Goal: Task Accomplishment & Management: Manage account settings

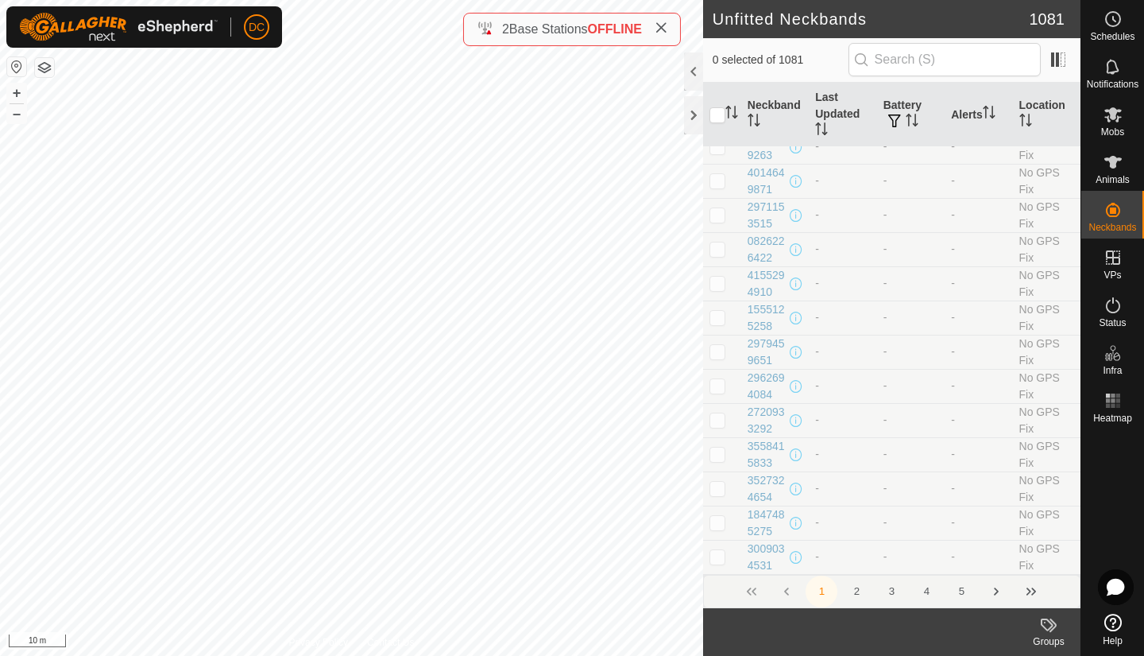
scroll to position [7858, 0]
click at [857, 592] on button "2" at bounding box center [857, 591] width 32 height 32
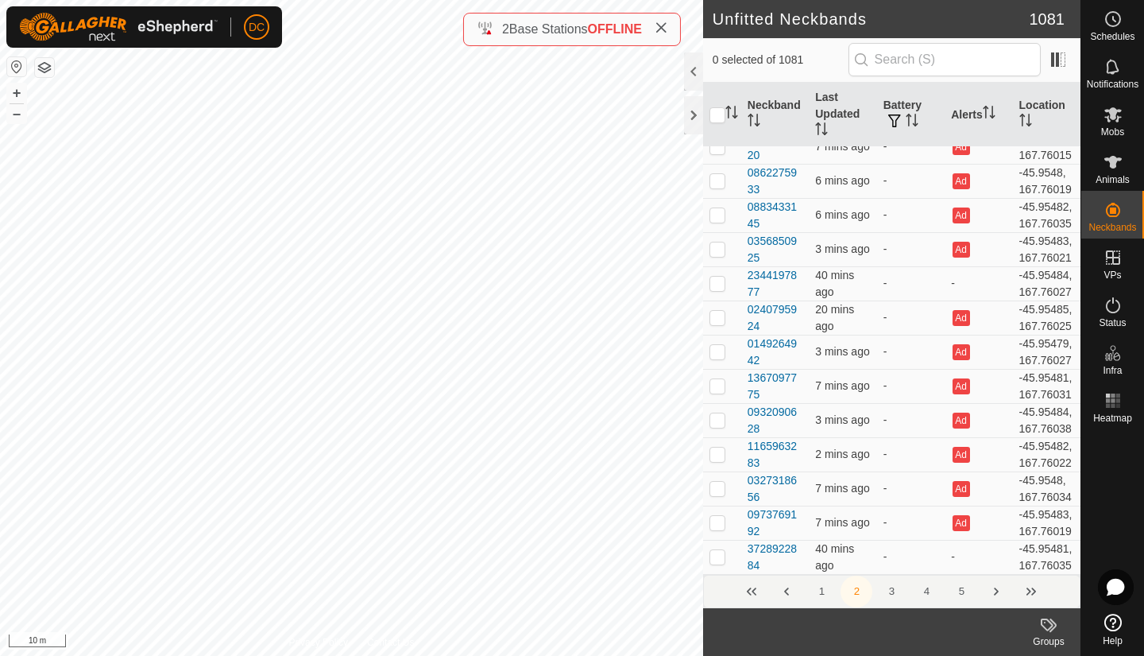
scroll to position [8242, 0]
click at [904, 596] on button "3" at bounding box center [892, 591] width 32 height 32
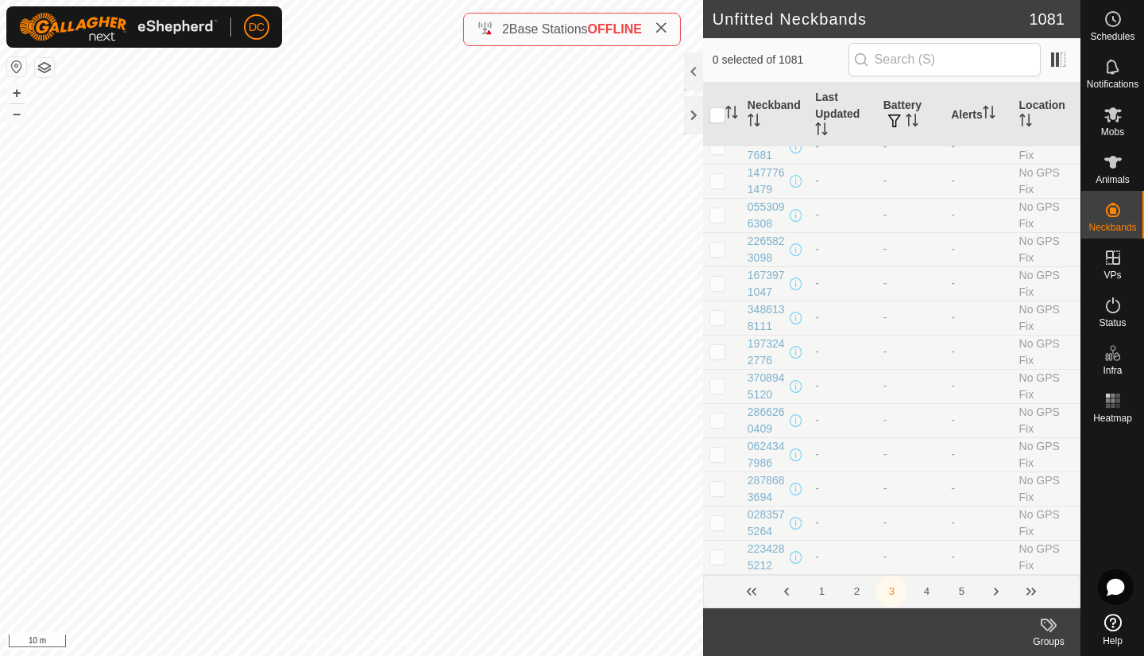
scroll to position [8175, 0]
click at [927, 590] on button "4" at bounding box center [927, 591] width 32 height 32
click at [927, 586] on button "5" at bounding box center [927, 591] width 32 height 32
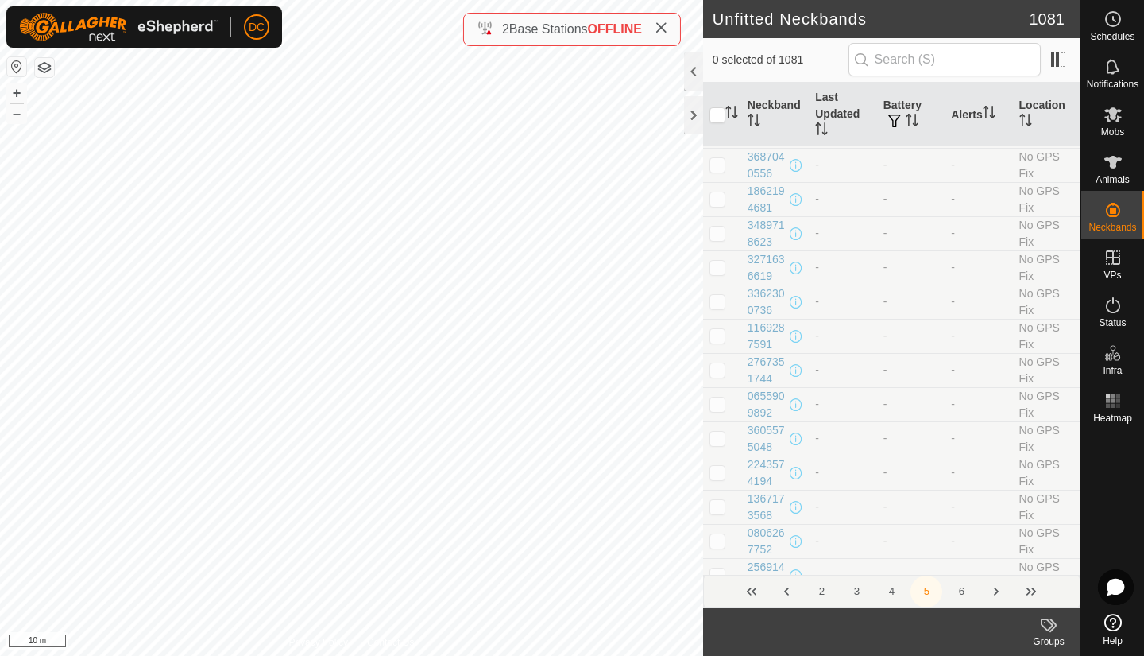
scroll to position [6406, 0]
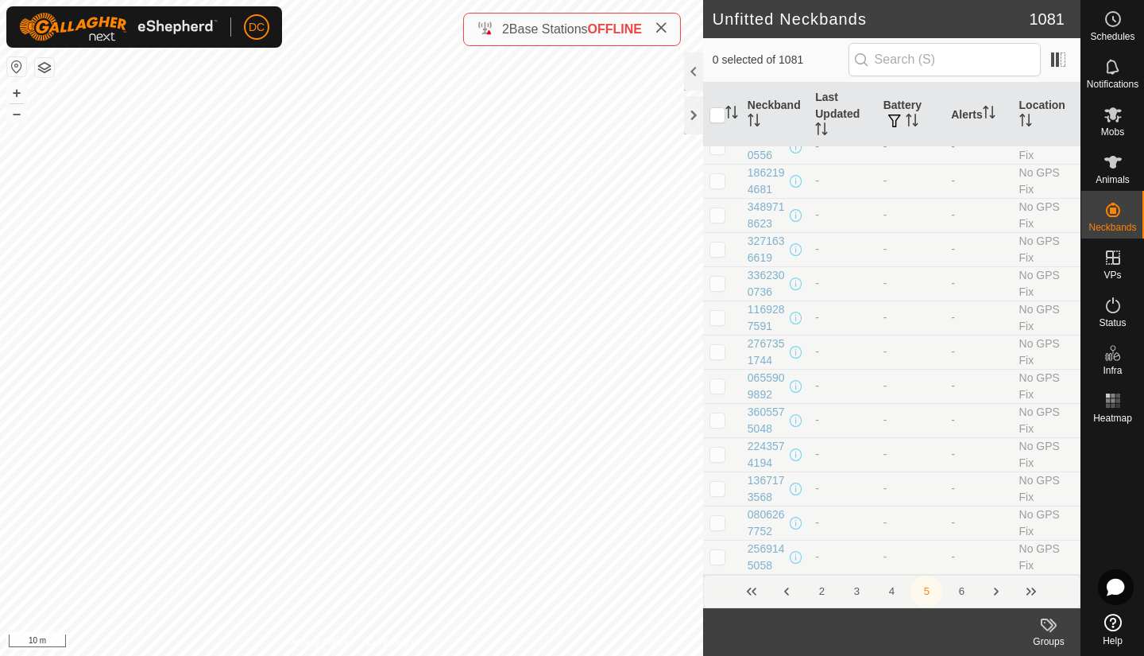
click at [960, 590] on button "6" at bounding box center [962, 591] width 32 height 32
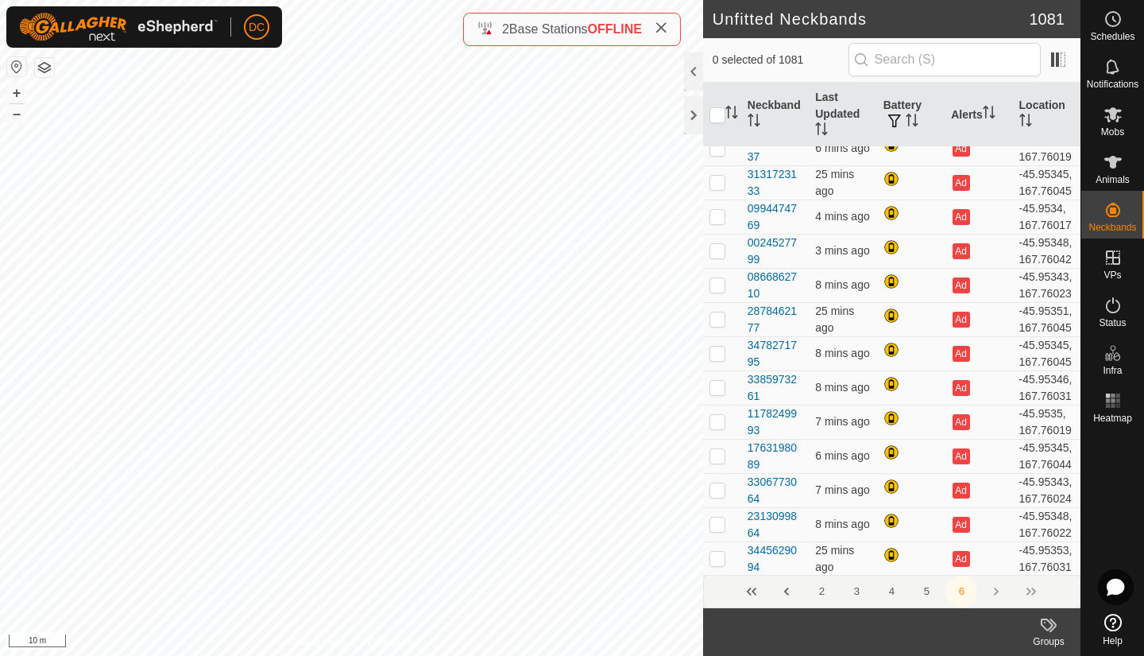
scroll to position [0, 0]
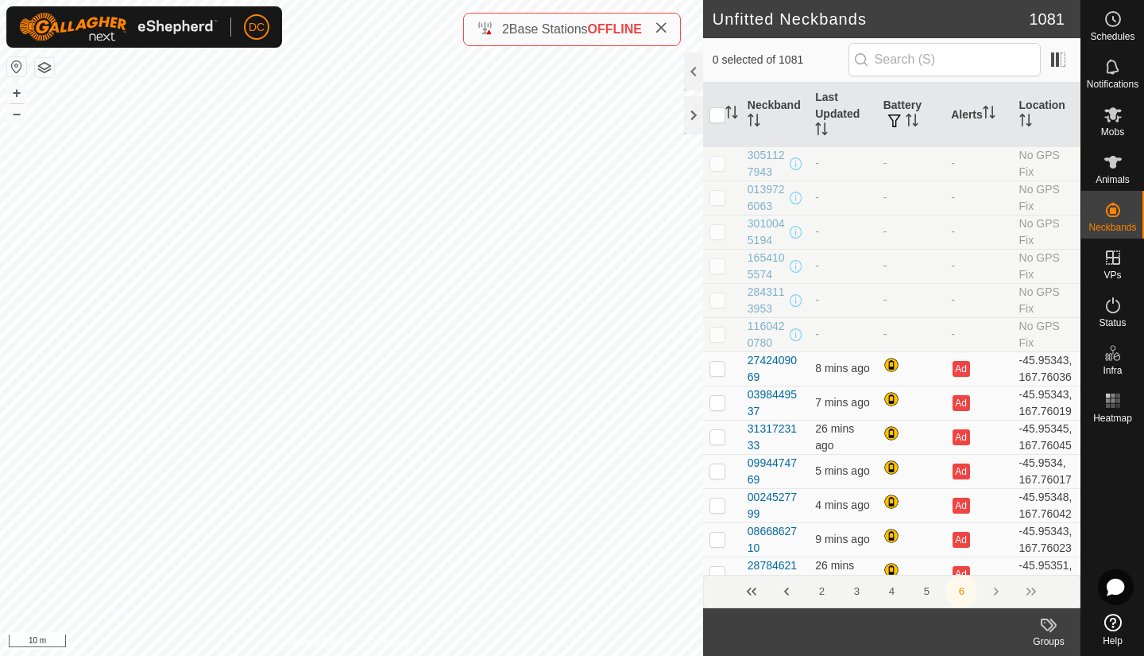
click at [715, 374] on p-checkbox at bounding box center [718, 368] width 16 height 13
click at [718, 374] on p-checkbox at bounding box center [718, 368] width 16 height 13
checkbox input "false"
click at [718, 408] on p-checkbox at bounding box center [718, 402] width 16 height 13
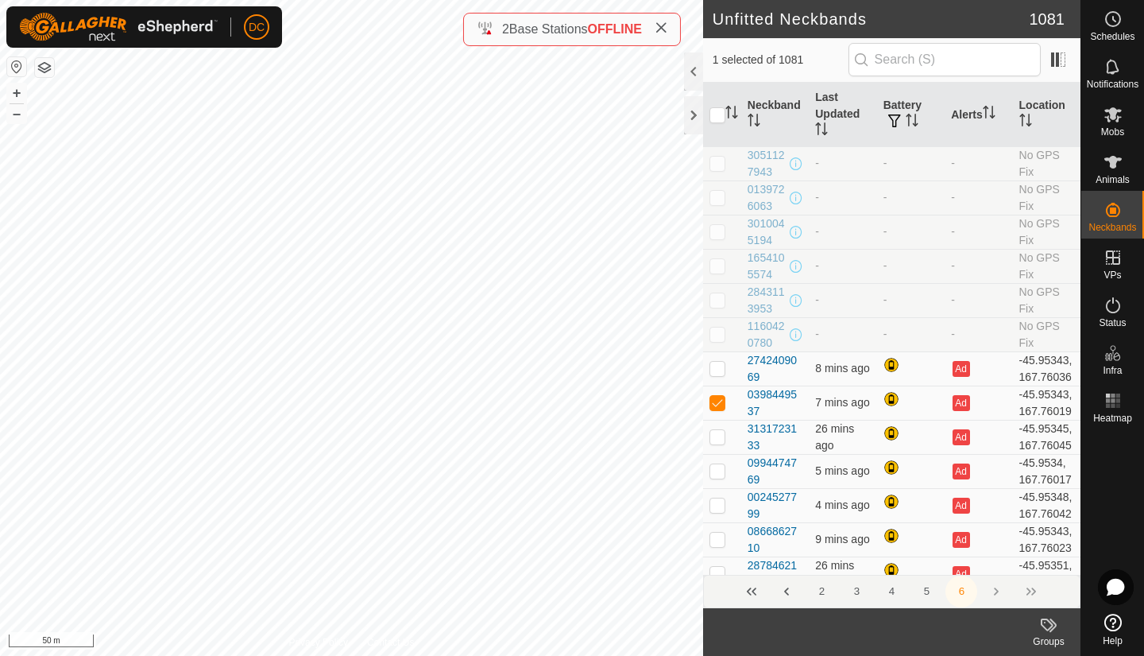
checkbox input "false"
click at [722, 443] on p-checkbox at bounding box center [718, 436] width 16 height 13
checkbox input "false"
click at [718, 477] on p-checkbox at bounding box center [718, 470] width 16 height 13
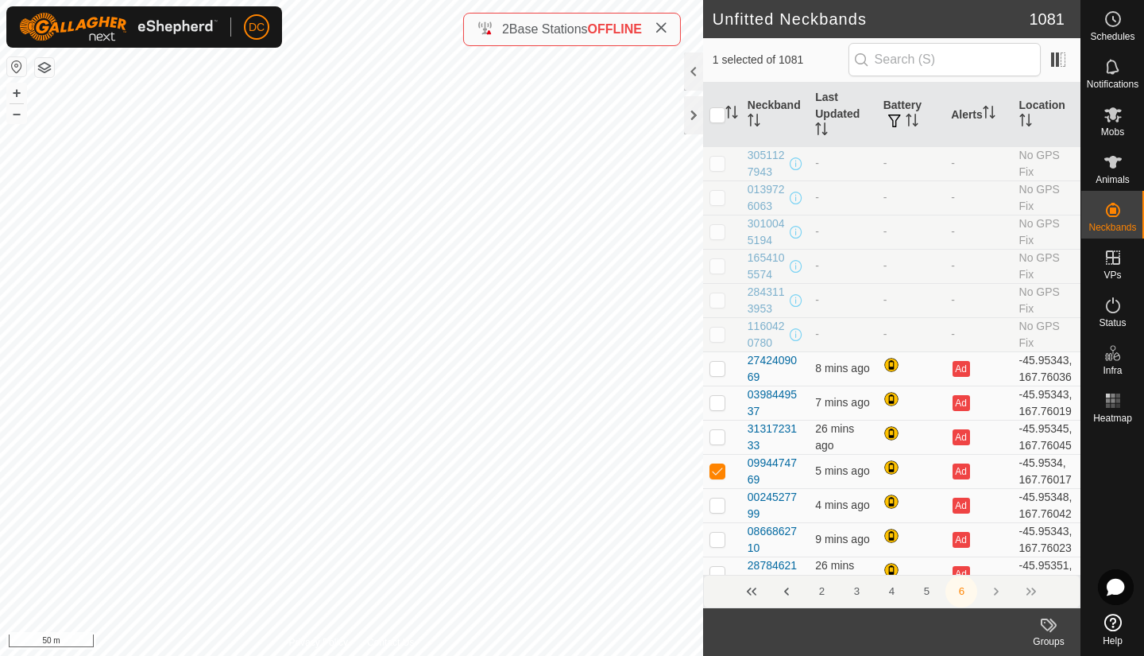
click at [718, 477] on p-checkbox at bounding box center [718, 470] width 16 height 13
checkbox input "false"
click at [718, 511] on p-checkbox at bounding box center [718, 504] width 16 height 13
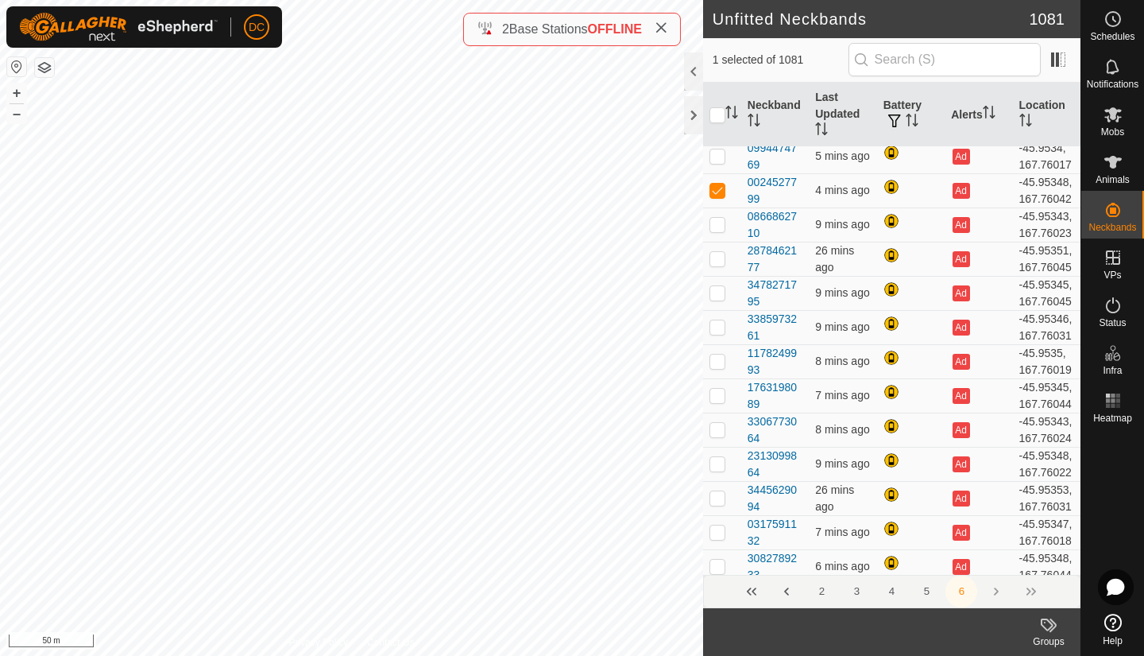
scroll to position [331, 0]
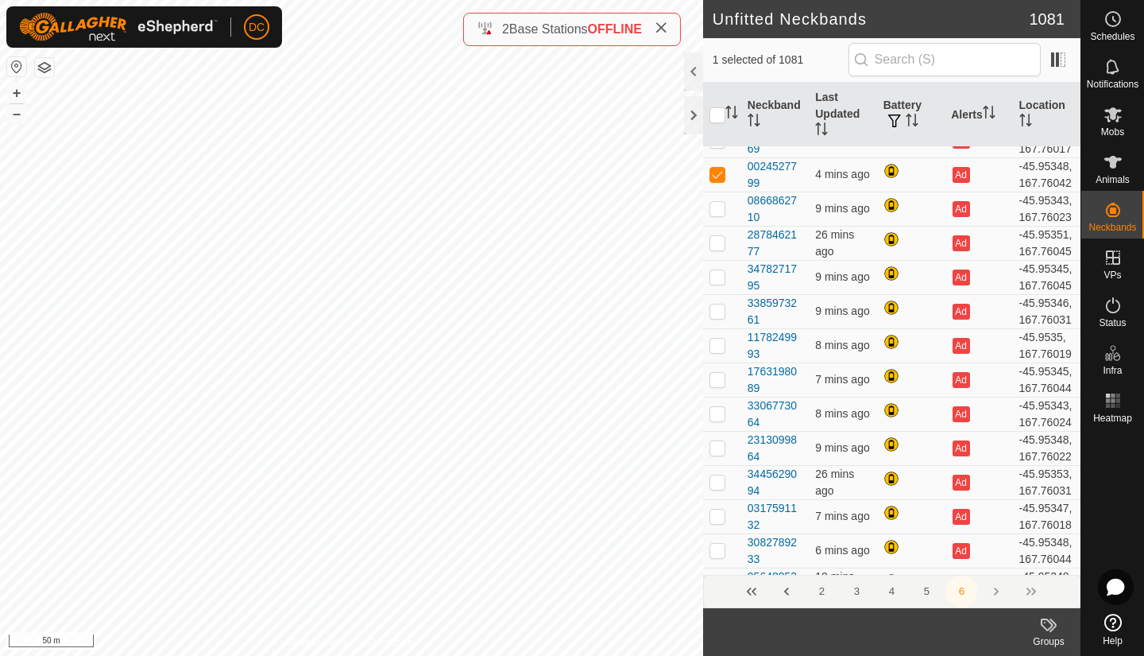
click at [718, 180] on p-checkbox at bounding box center [718, 174] width 16 height 13
checkbox input "false"
click at [716, 226] on td at bounding box center [722, 209] width 38 height 34
click at [716, 215] on p-checkbox at bounding box center [718, 208] width 16 height 13
checkbox input "false"
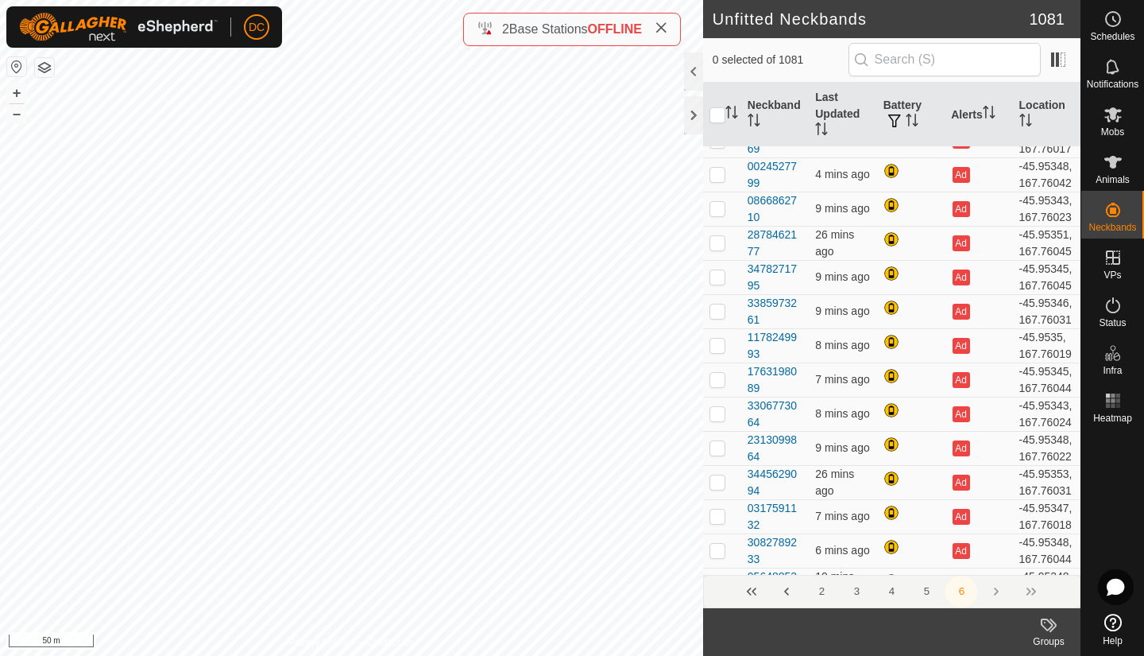
click at [717, 249] on p-checkbox at bounding box center [718, 242] width 16 height 13
click at [722, 249] on p-checkbox at bounding box center [718, 242] width 16 height 13
checkbox input "false"
click at [716, 283] on p-checkbox at bounding box center [718, 276] width 16 height 13
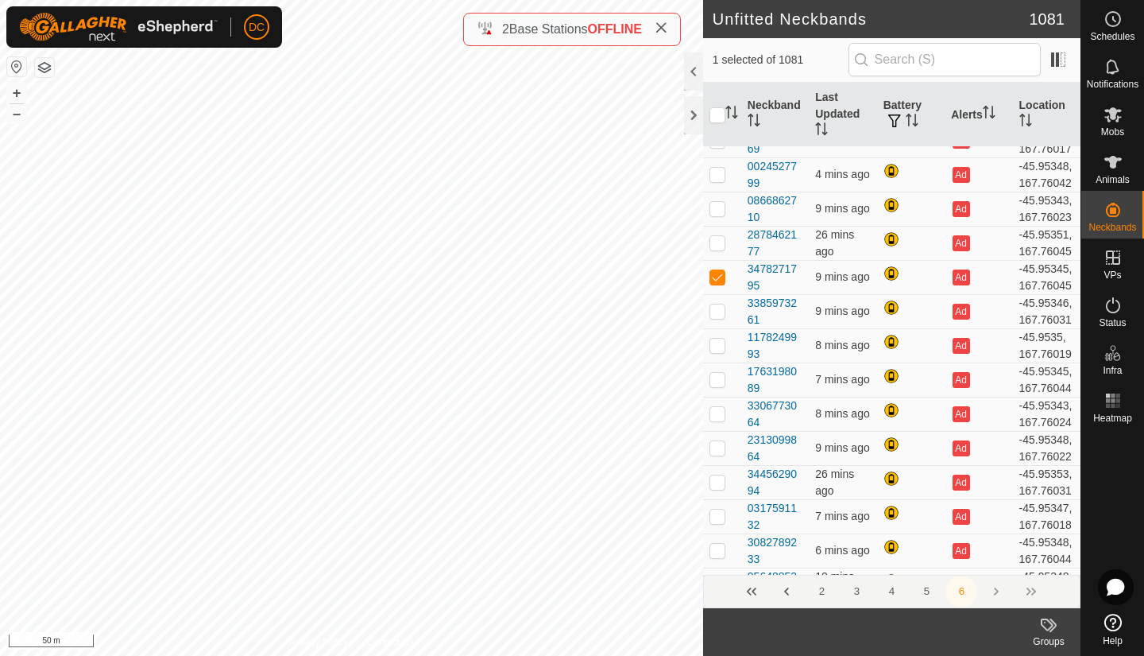
checkbox input "false"
click at [718, 317] on p-checkbox at bounding box center [718, 310] width 16 height 13
checkbox input "false"
click at [719, 351] on p-checkbox at bounding box center [718, 345] width 16 height 13
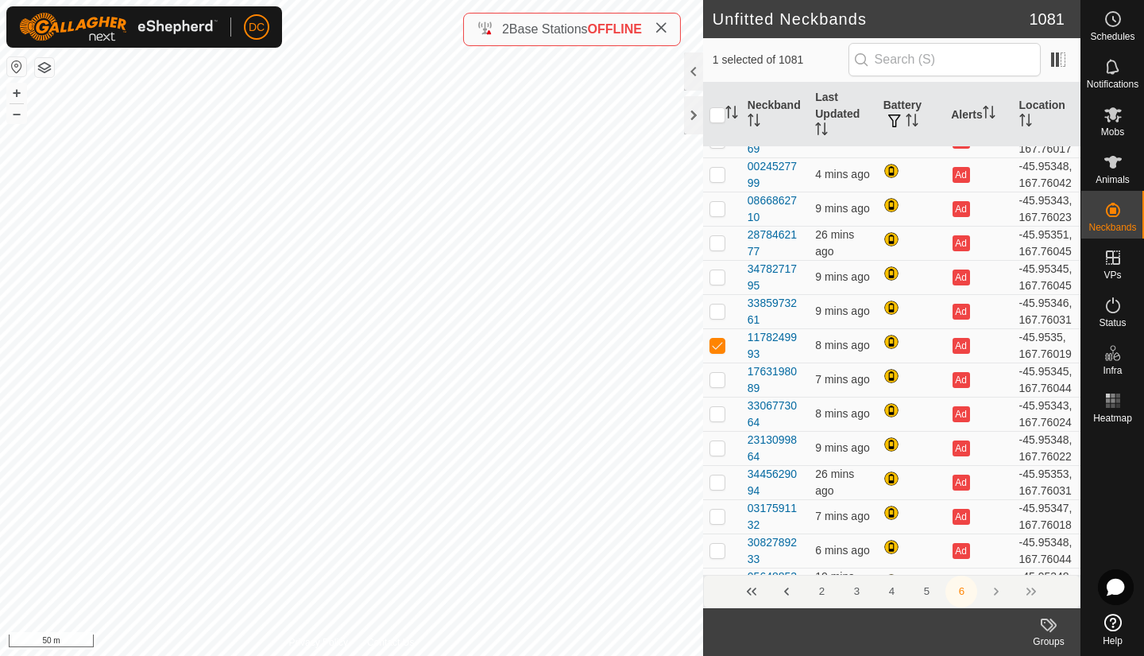
click at [719, 351] on p-checkbox at bounding box center [718, 345] width 16 height 13
checkbox input "false"
click at [716, 385] on p-checkbox at bounding box center [718, 379] width 16 height 13
checkbox input "false"
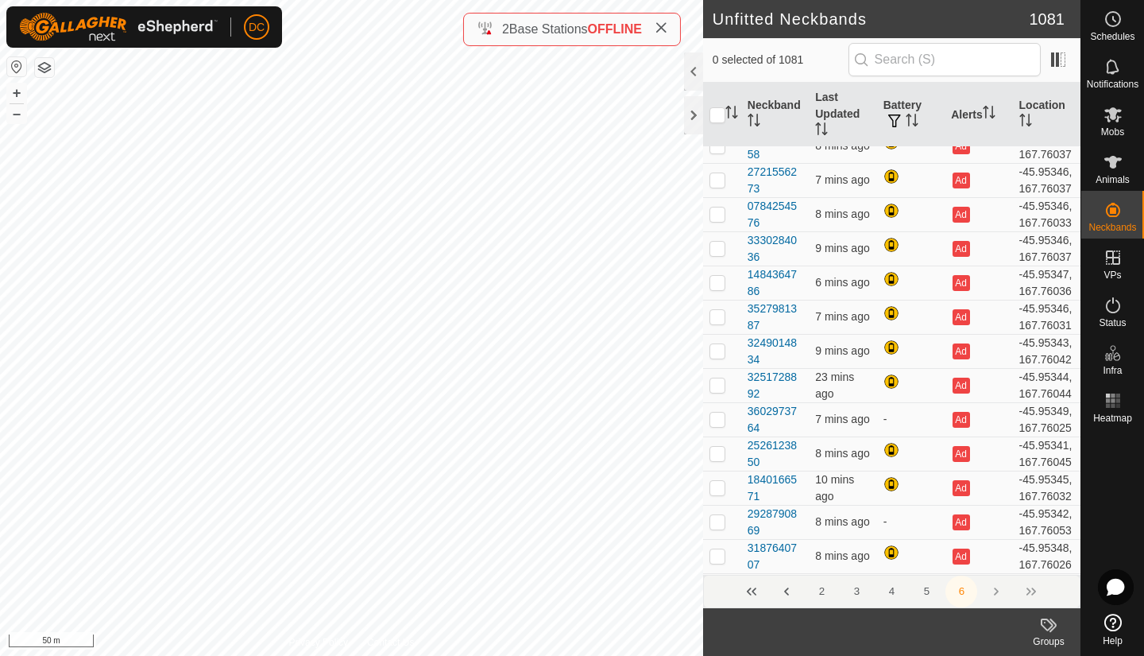
scroll to position [1043, 0]
click at [715, 14] on p-checkbox at bounding box center [718, 8] width 16 height 13
checkbox input "true"
click at [714, 48] on p-checkbox at bounding box center [718, 42] width 16 height 13
checkbox input "true"
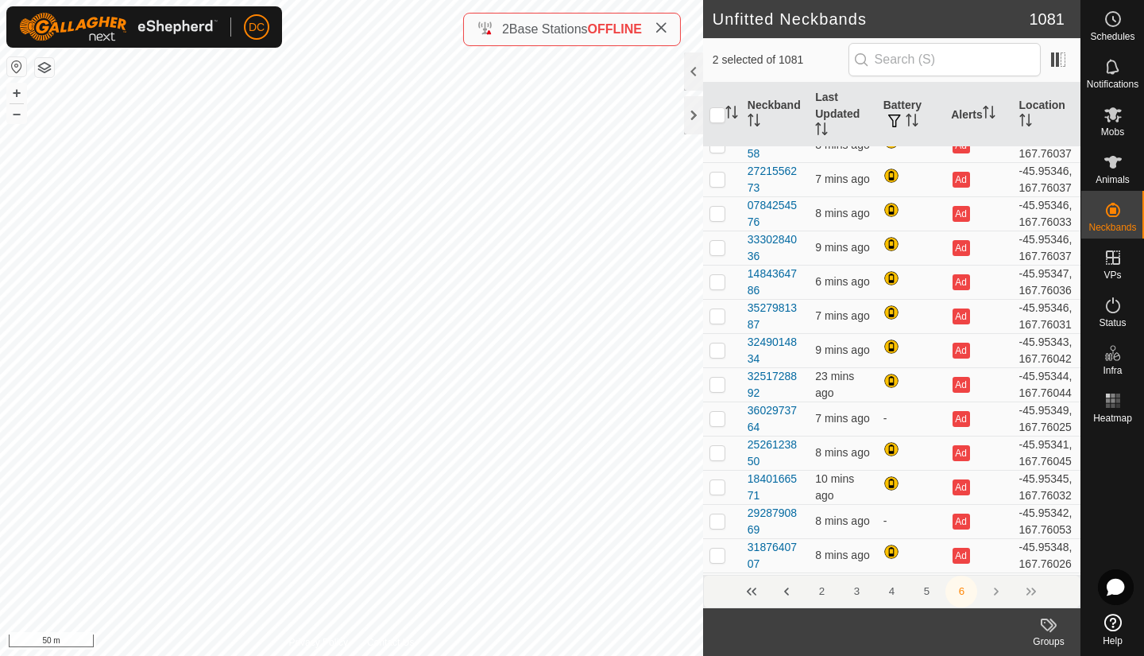
click at [720, 83] on p-checkbox at bounding box center [718, 76] width 16 height 13
checkbox input "true"
click at [717, 117] on p-checkbox at bounding box center [718, 110] width 16 height 13
checkbox input "true"
click at [719, 151] on p-checkbox at bounding box center [718, 144] width 16 height 13
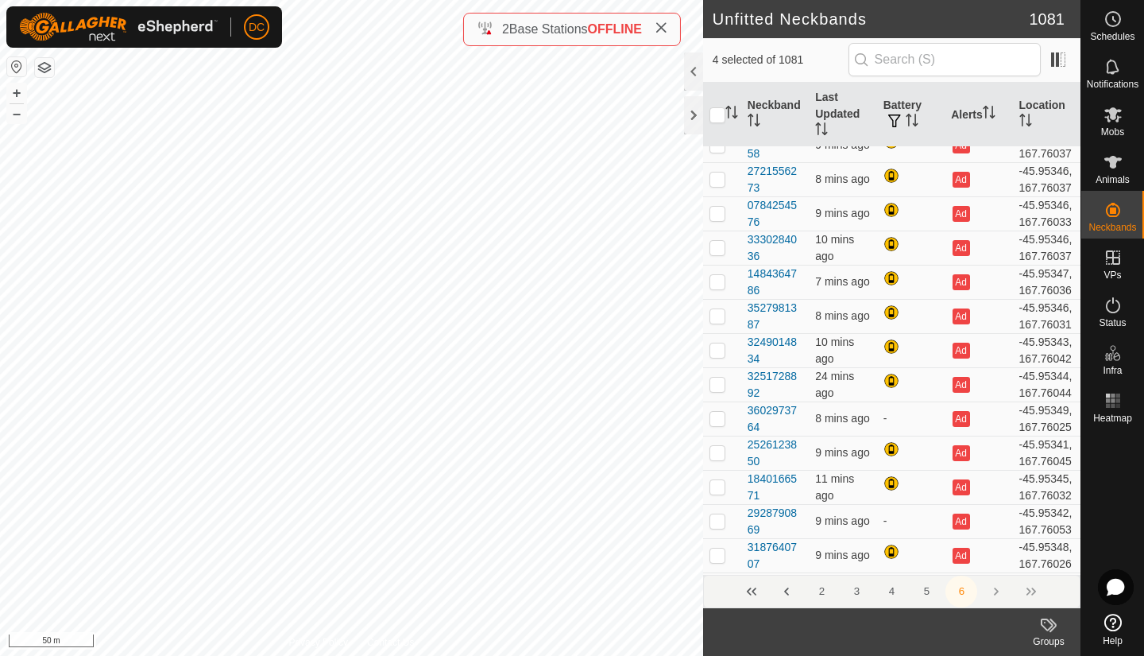
checkbox input "true"
click at [720, 185] on p-checkbox at bounding box center [718, 178] width 16 height 13
checkbox input "true"
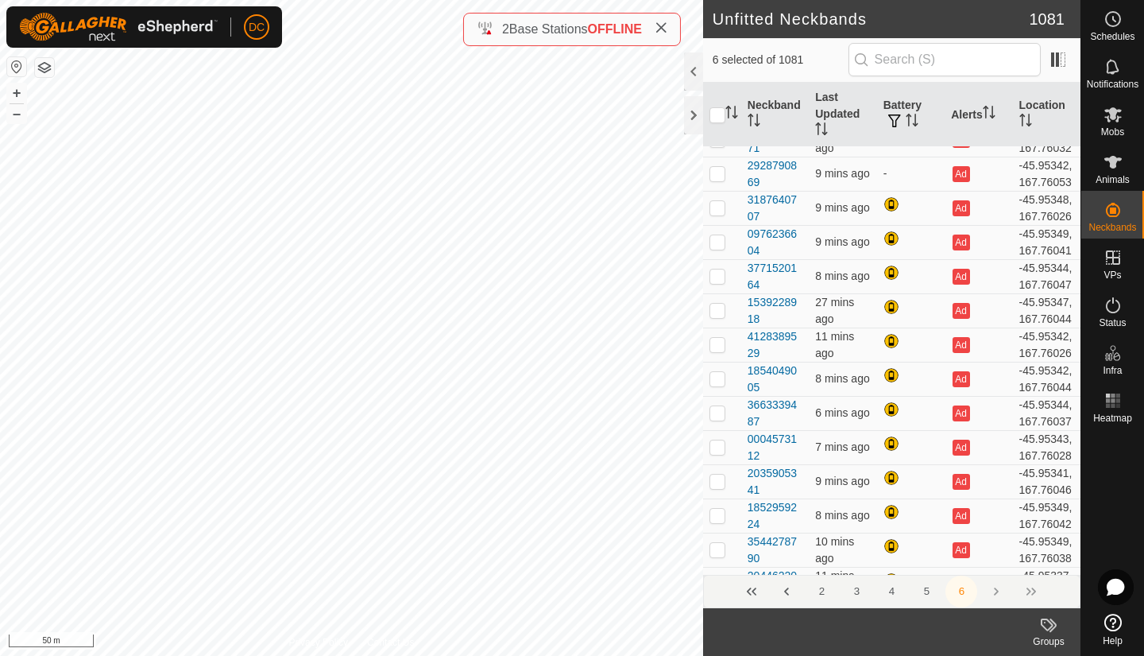
checkbox input "true"
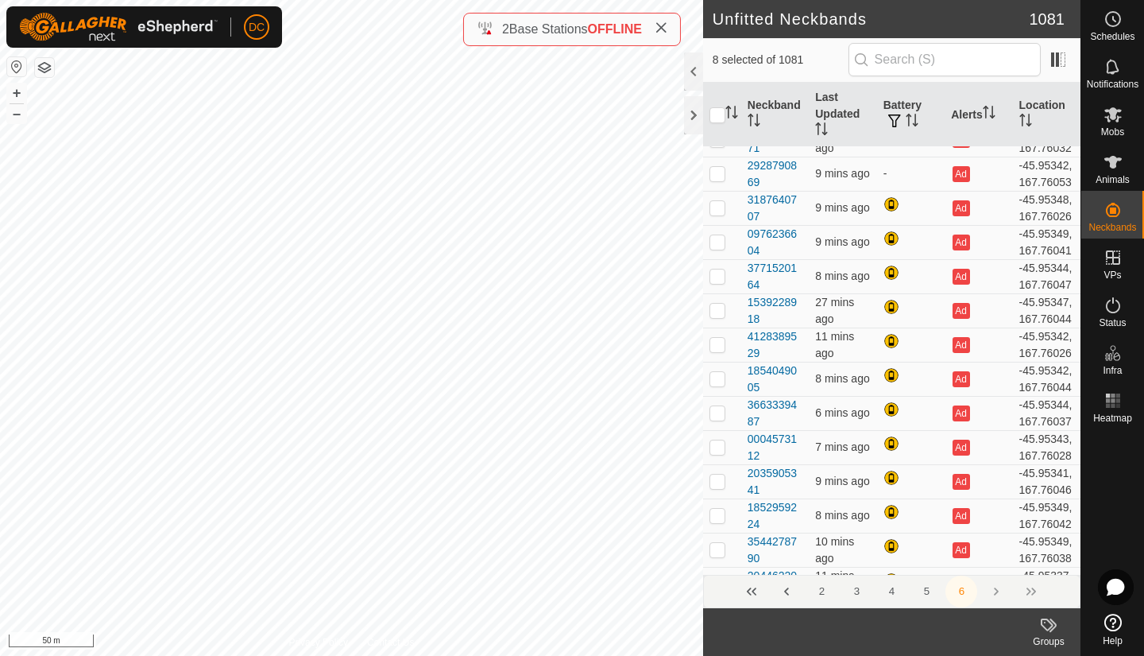
checkbox input "true"
click at [720, 9] on p-checkbox at bounding box center [718, 2] width 16 height 13
checkbox input "true"
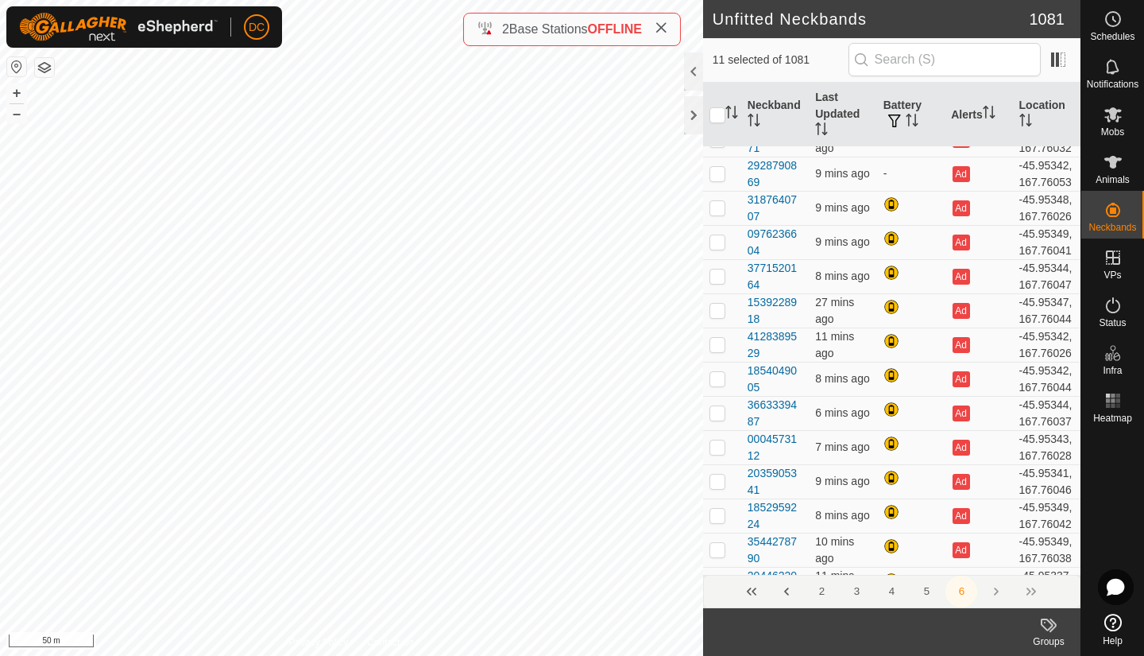
click at [718, 43] on p-checkbox at bounding box center [718, 36] width 16 height 13
checkbox input "true"
click at [718, 77] on p-checkbox at bounding box center [718, 70] width 16 height 13
checkbox input "true"
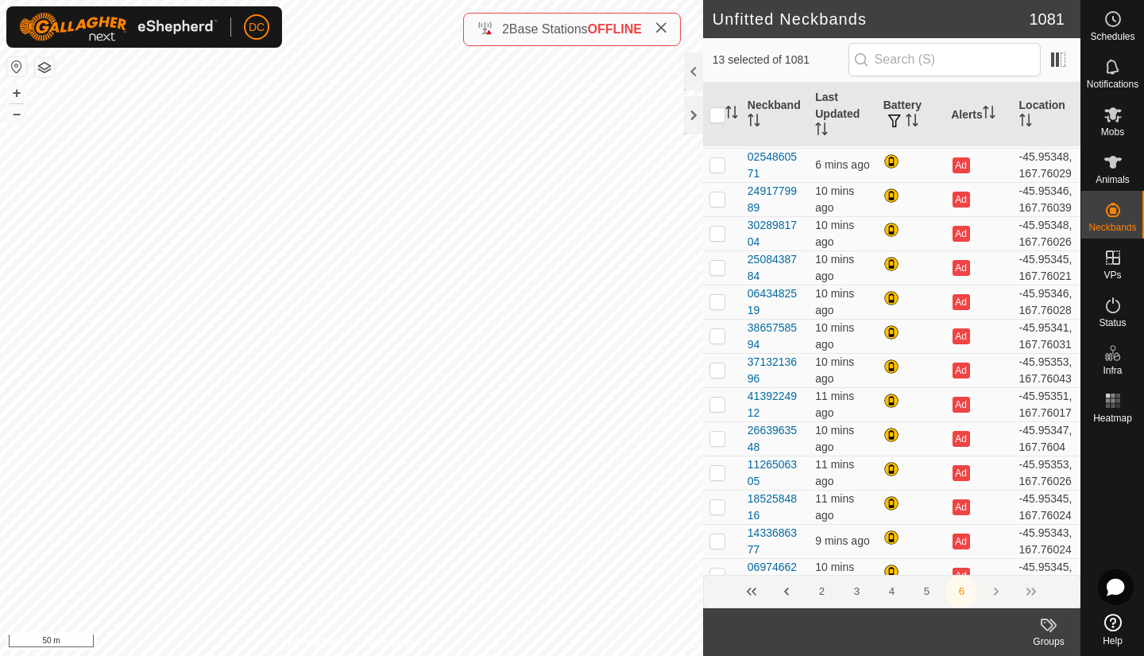
scroll to position [2091, 0]
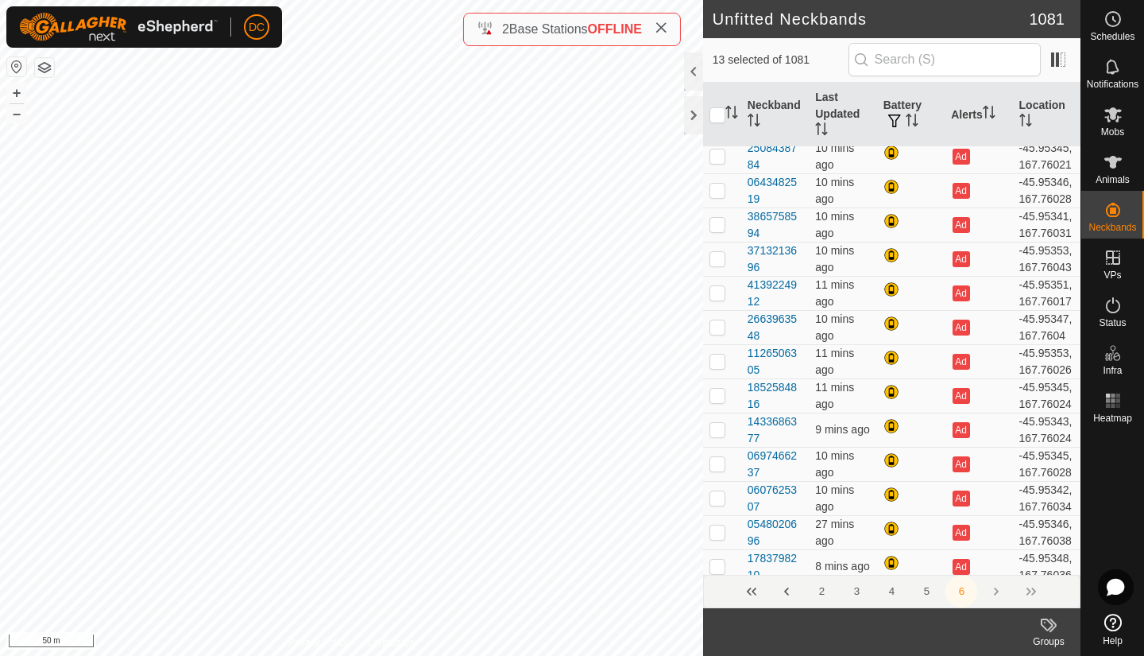
checkbox input "true"
checkbox input "false"
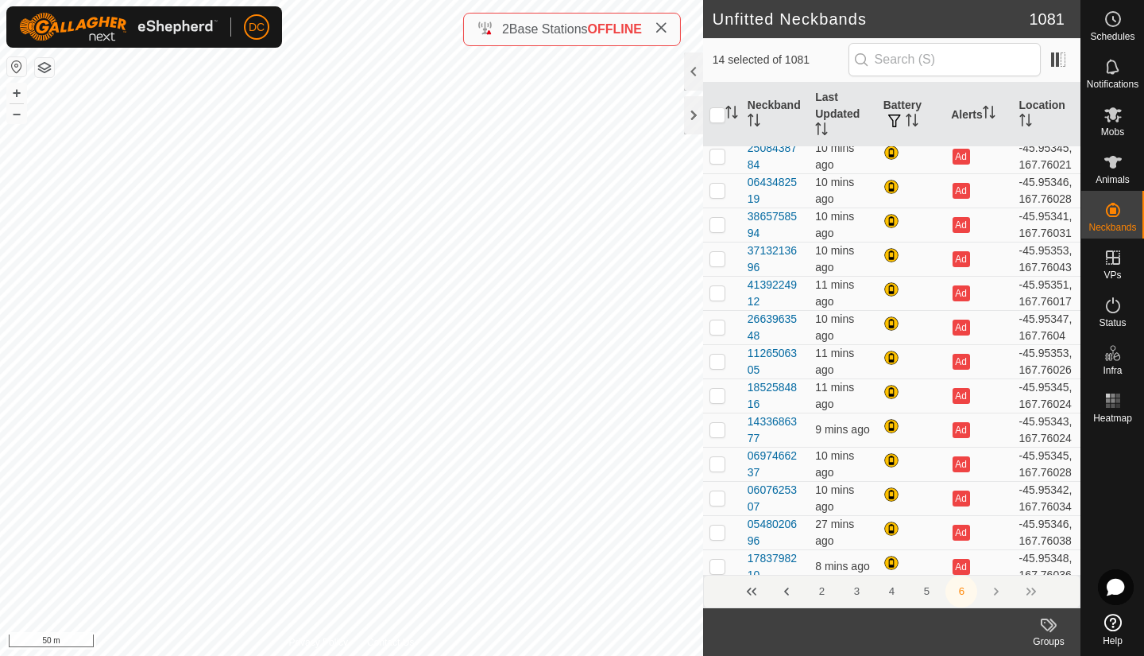
checkbox input "false"
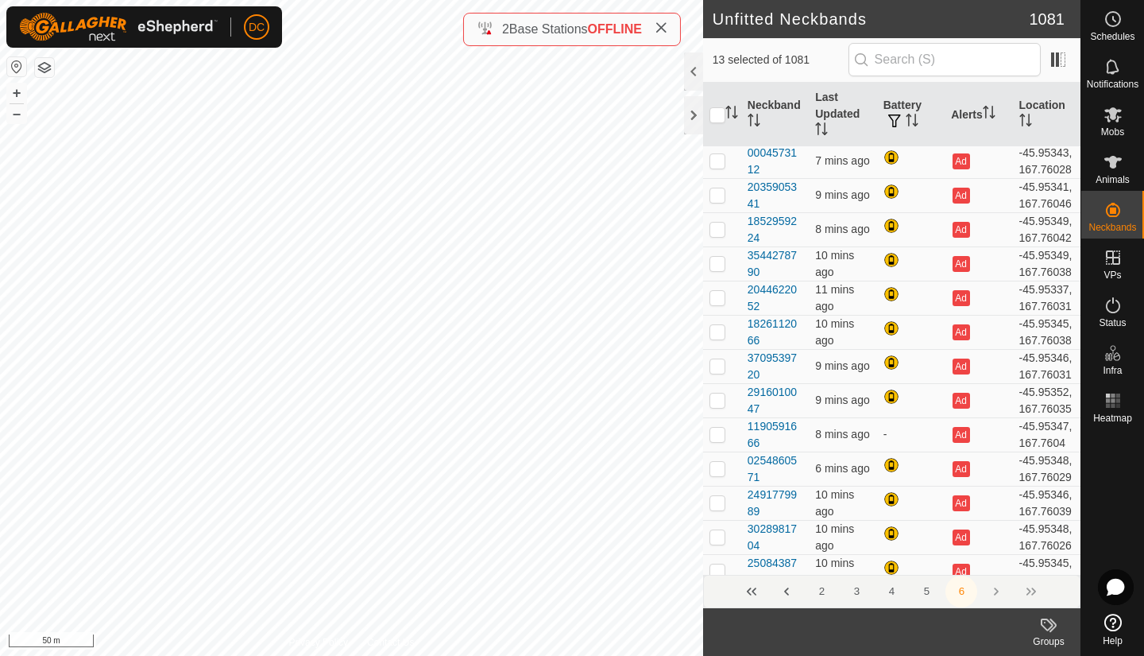
scroll to position [1676, 0]
checkbox input "false"
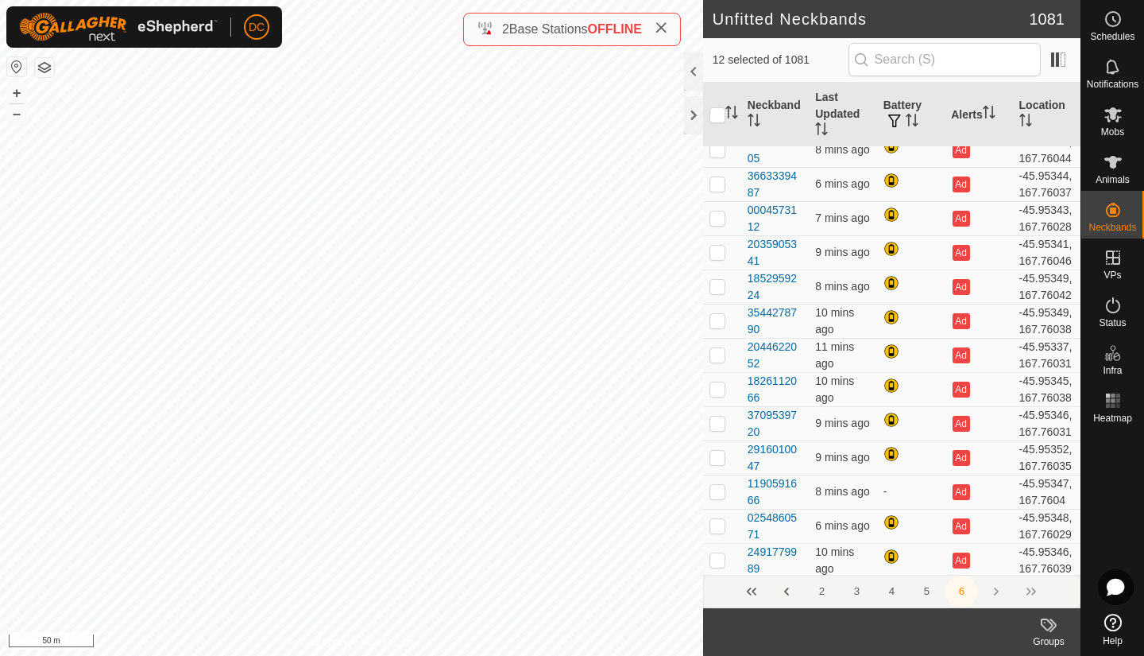
scroll to position [1619, 0]
checkbox input "false"
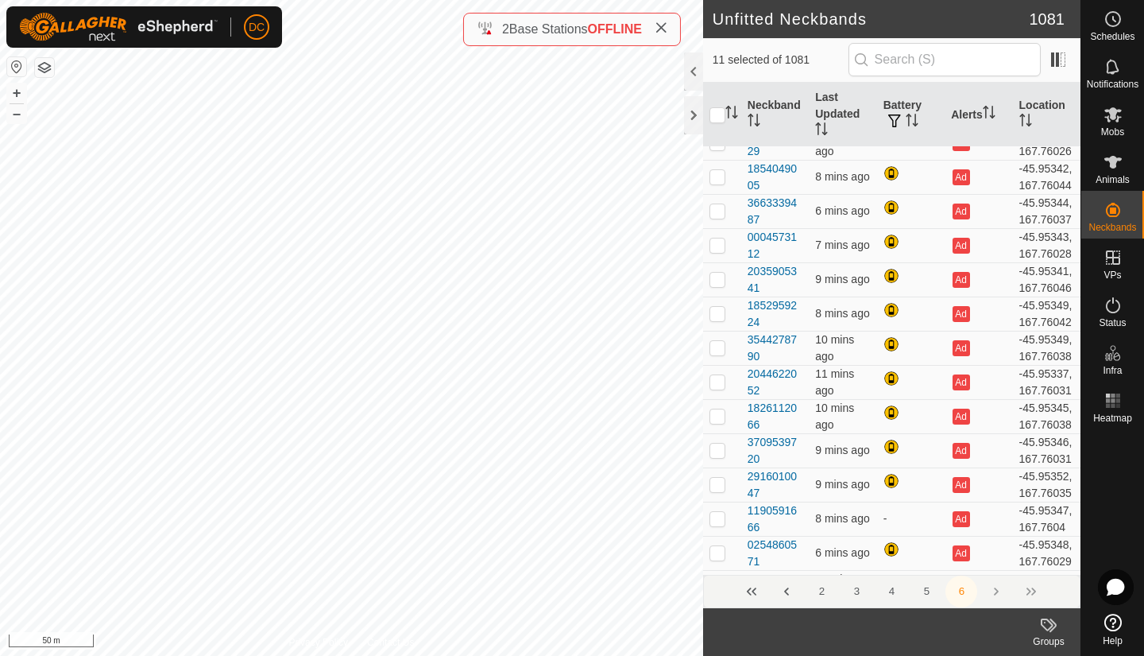
scroll to position [1584, 0]
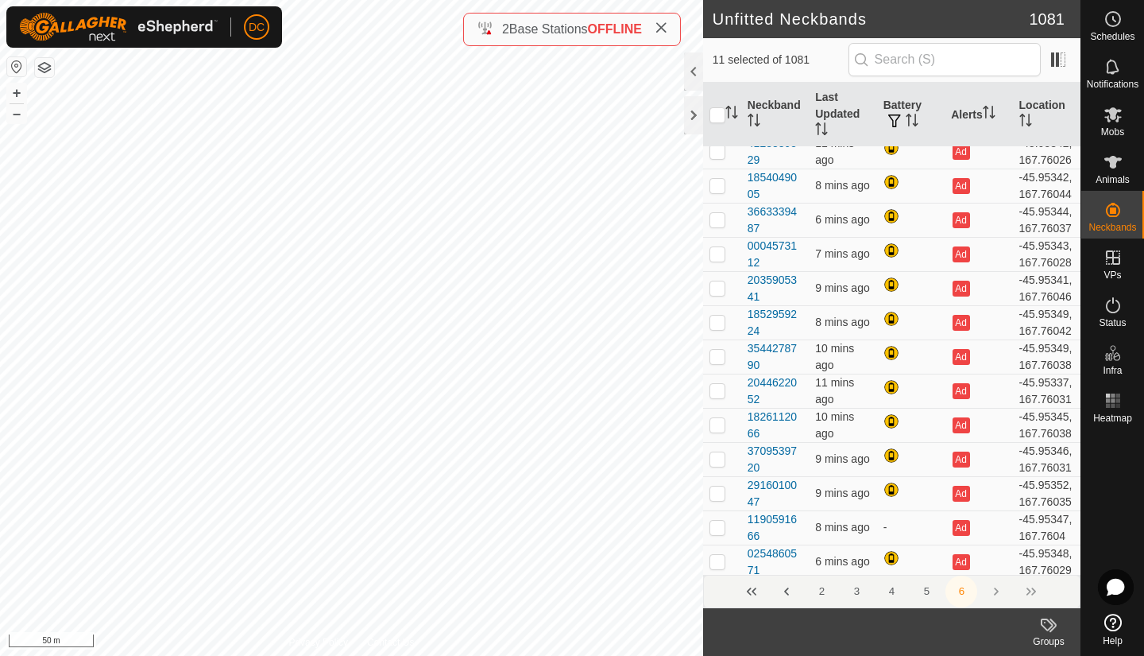
checkbox input "false"
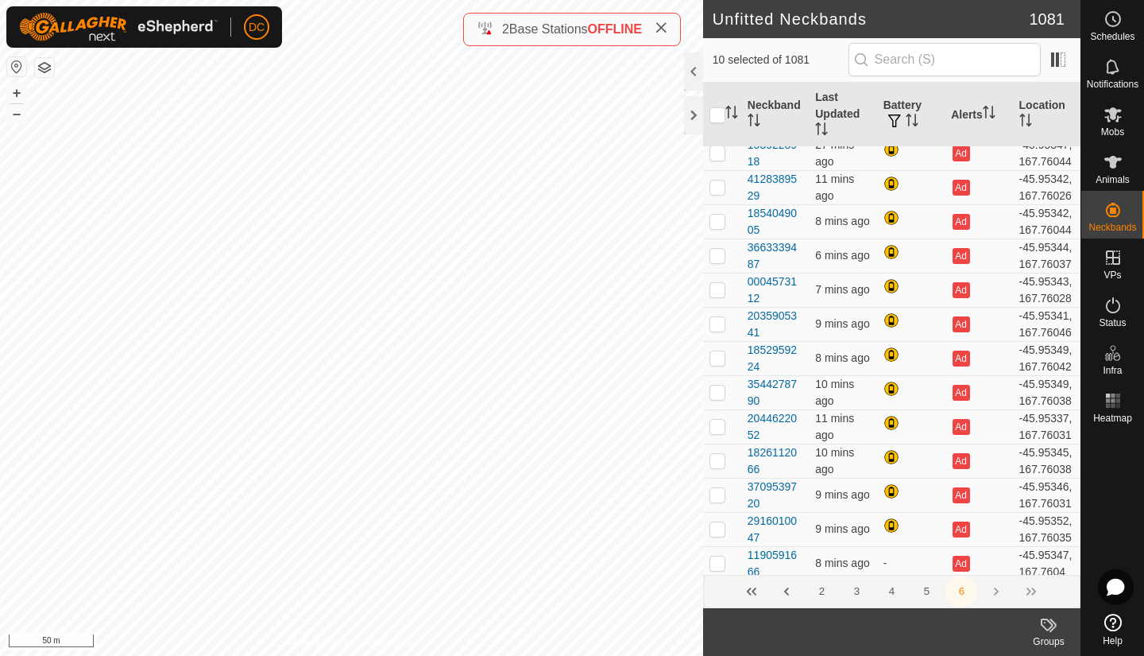
scroll to position [1547, 0]
checkbox input "false"
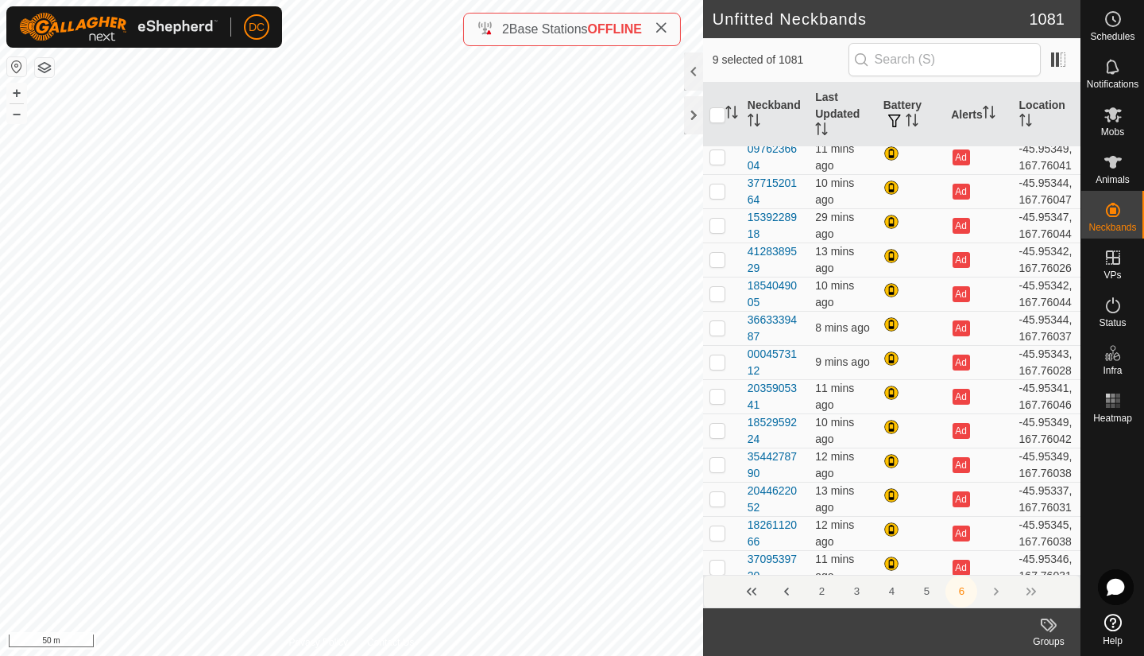
scroll to position [1475, 0]
checkbox input "false"
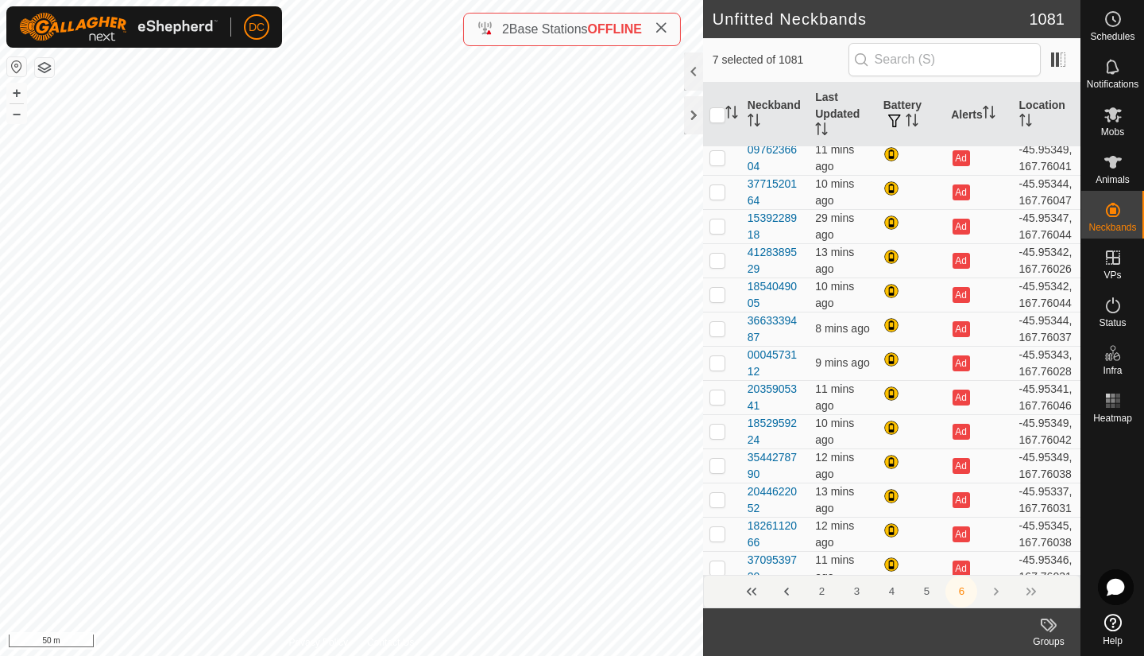
checkbox input "false"
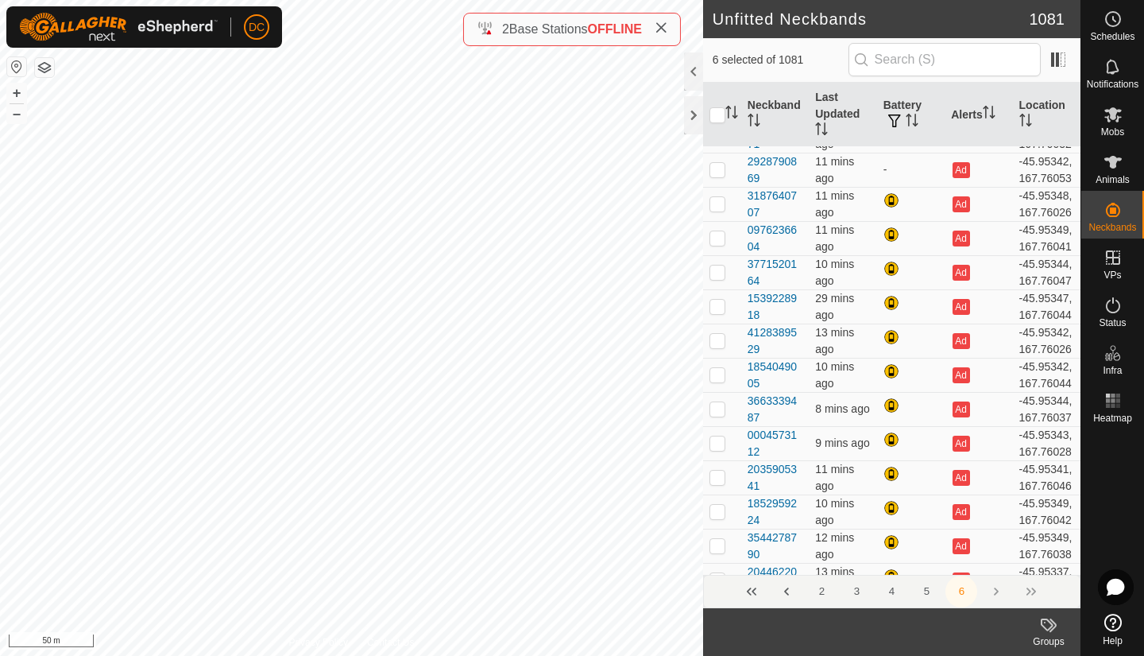
scroll to position [1385, 0]
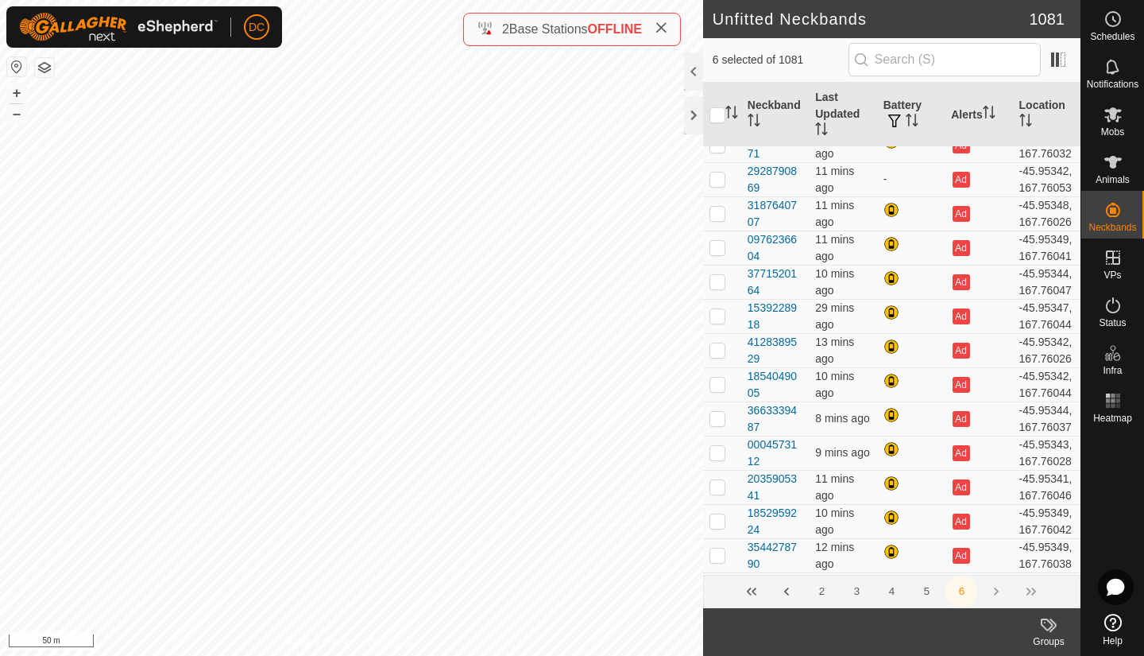
checkbox input "false"
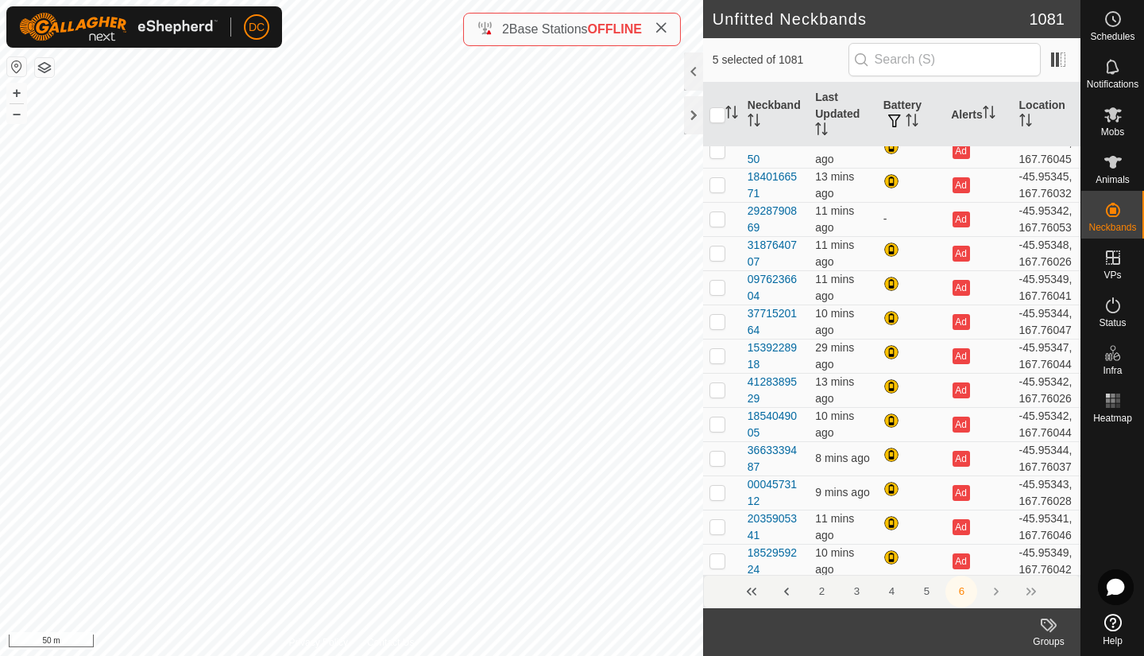
scroll to position [1345, 0]
checkbox input "false"
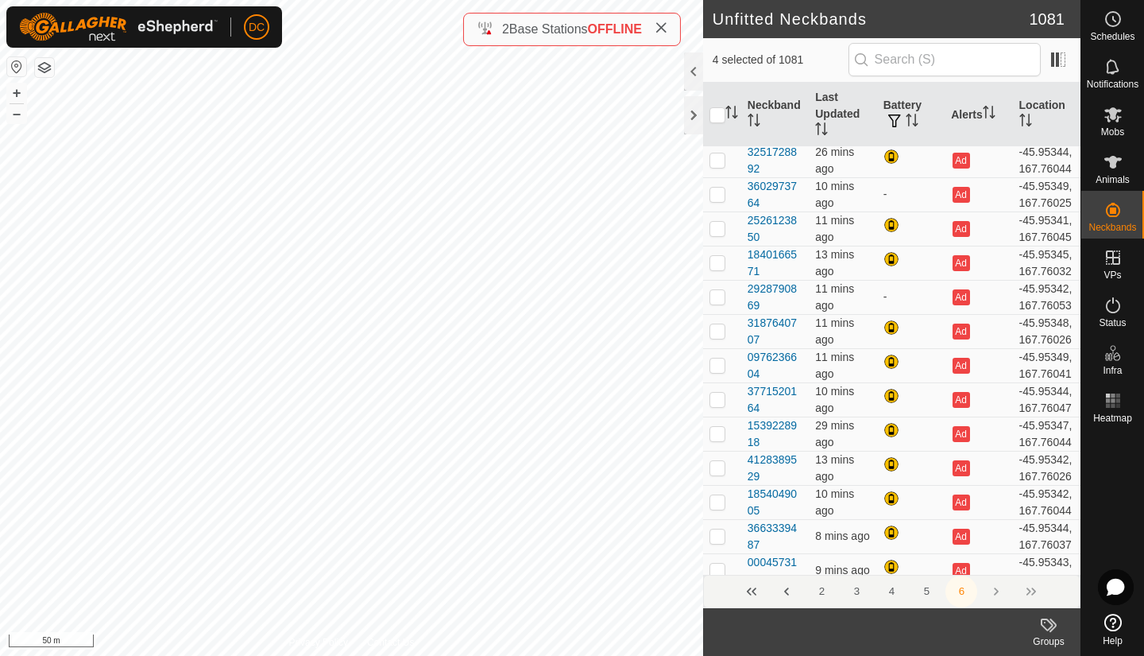
scroll to position [1264, 0]
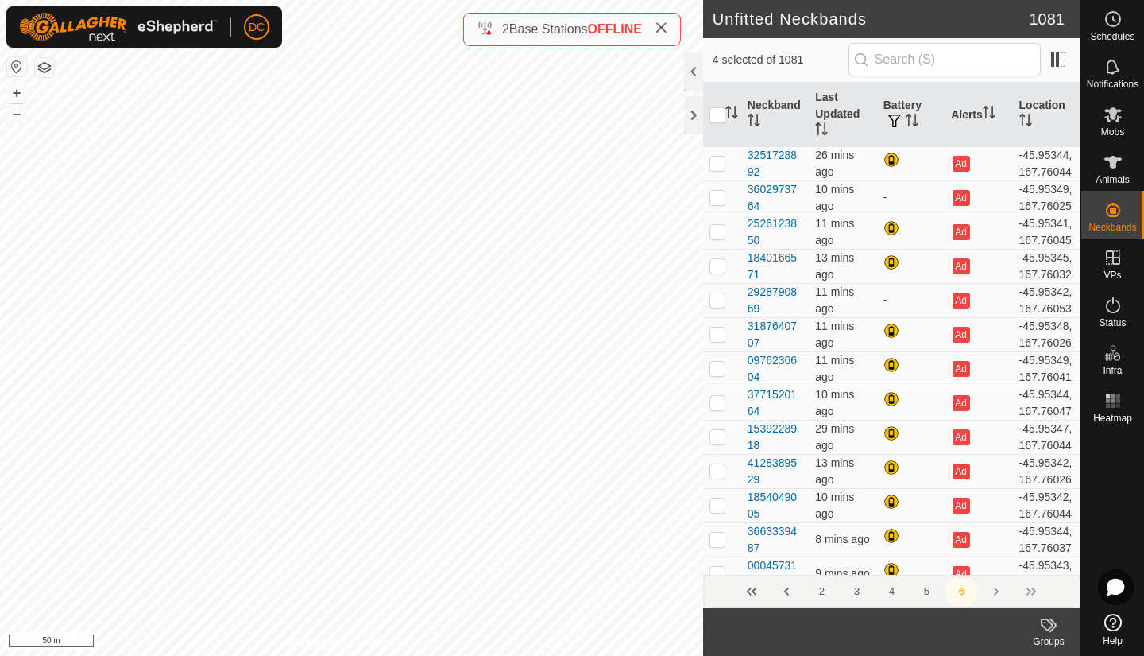
checkbox input "false"
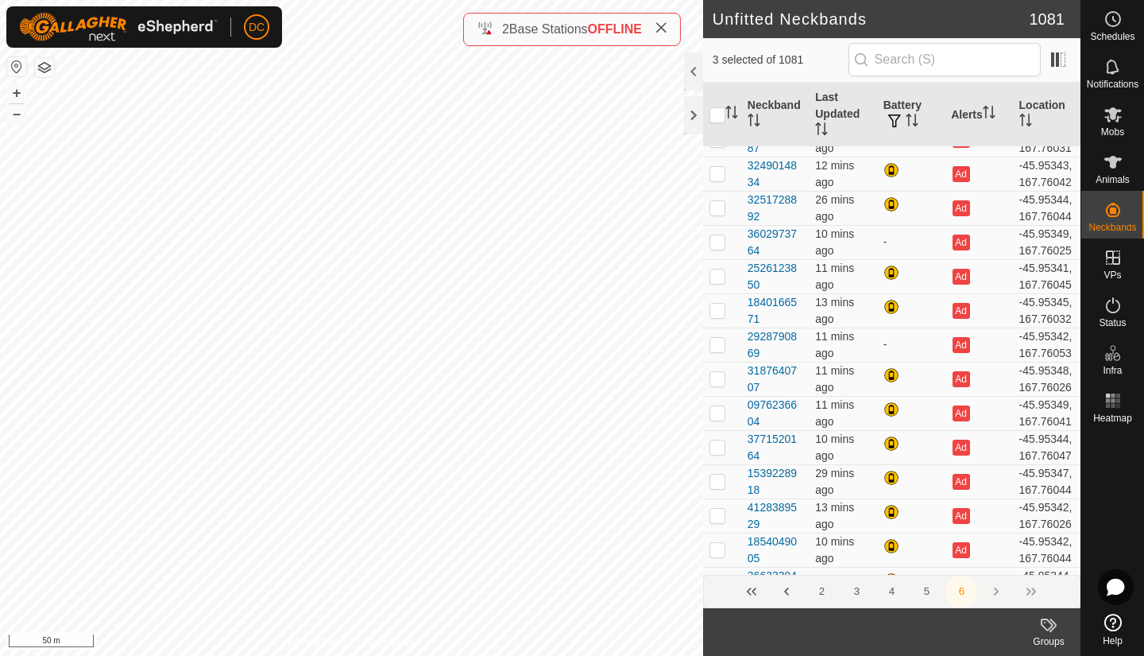
scroll to position [1217, 0]
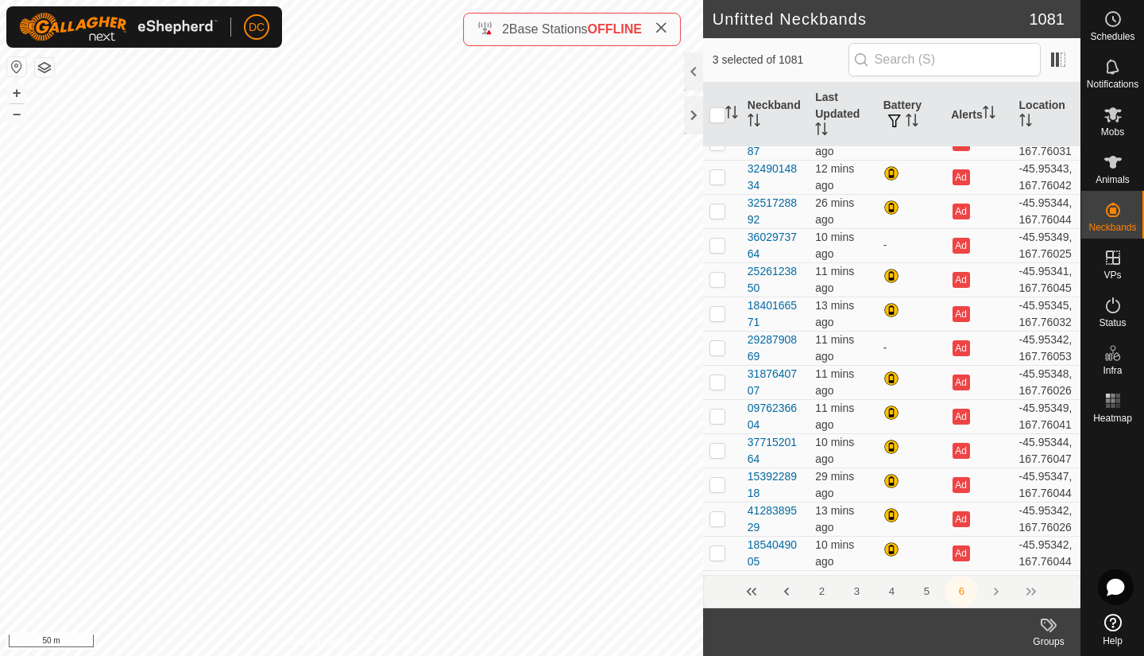
checkbox input "false"
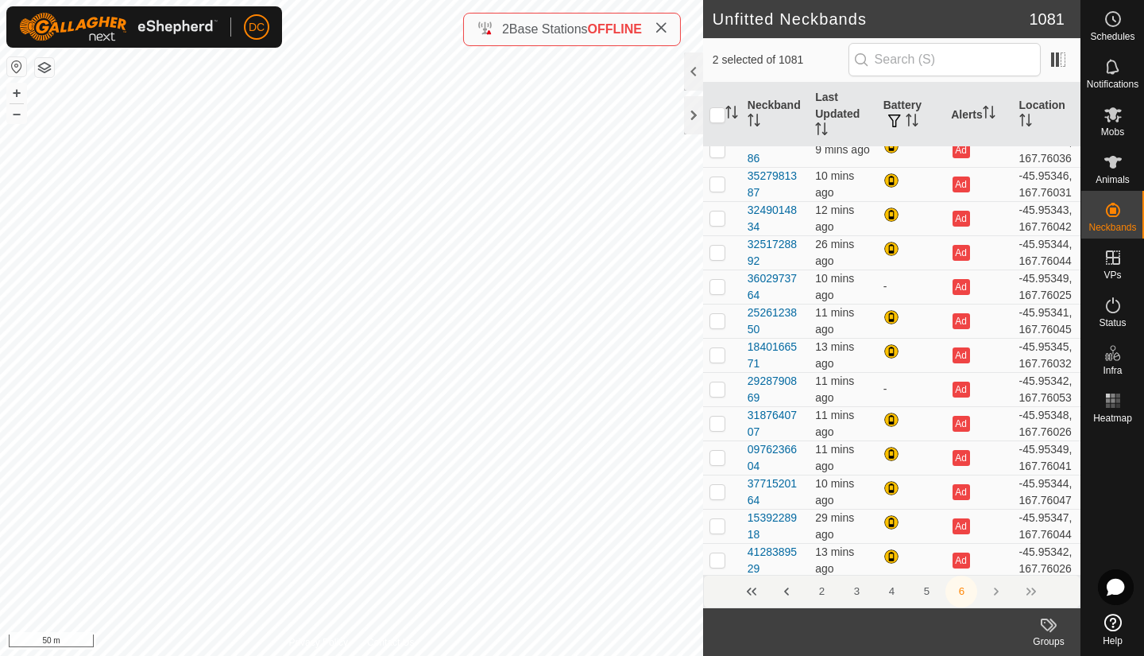
scroll to position [1174, 0]
checkbox input "false"
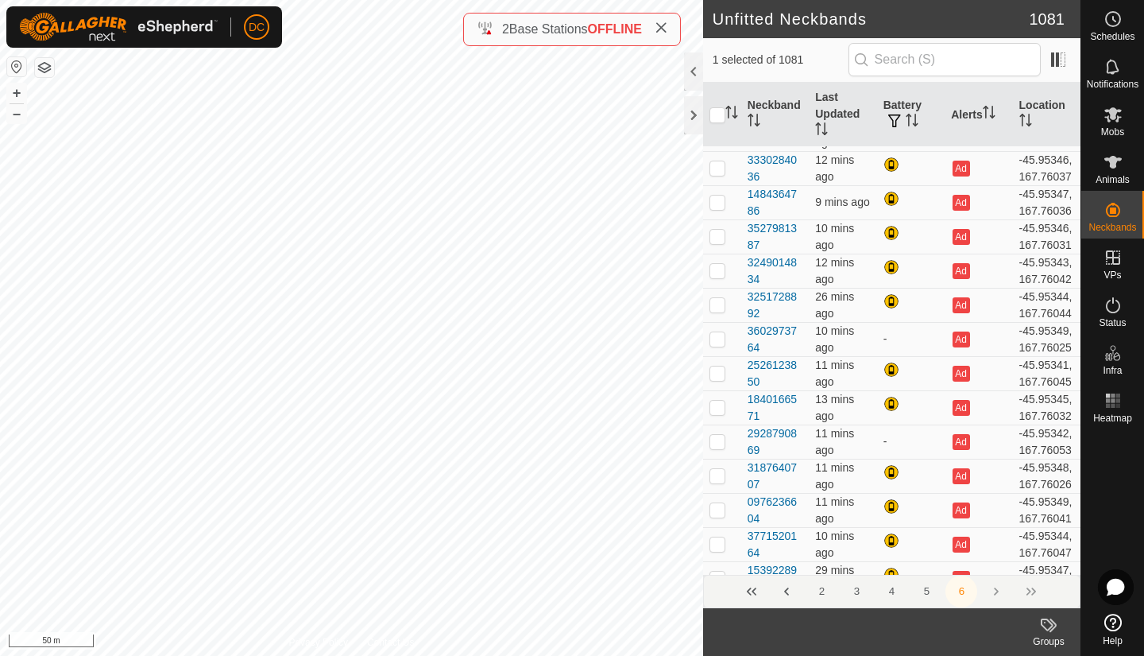
scroll to position [1122, 0]
checkbox input "false"
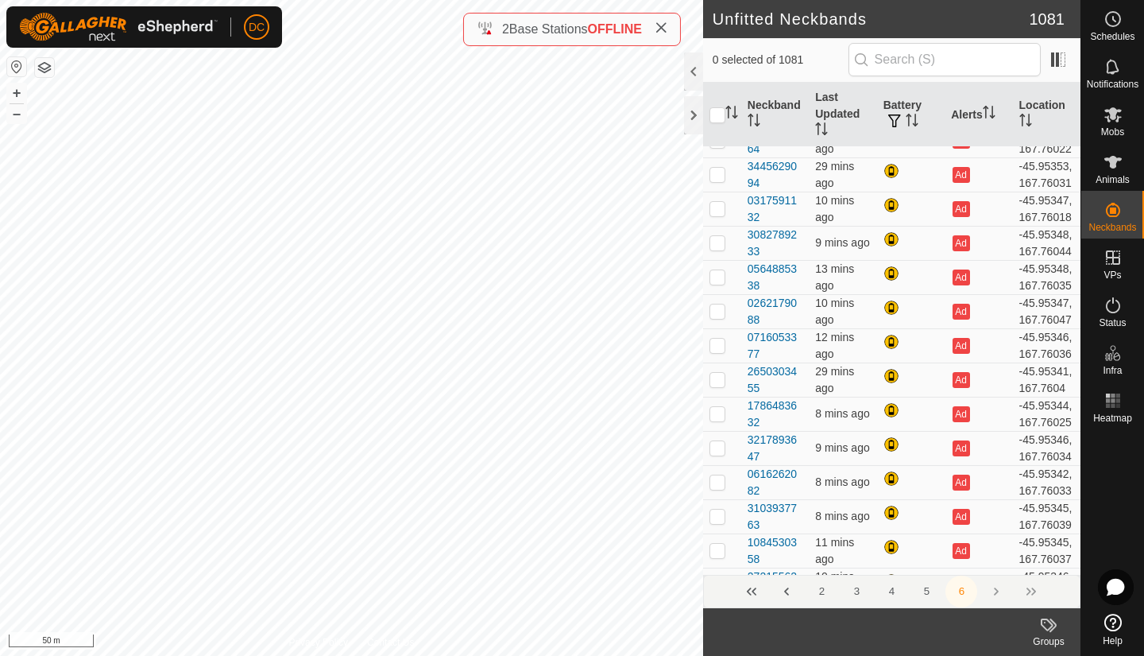
scroll to position [637, 0]
click at [786, 589] on button "Previous Page" at bounding box center [787, 591] width 32 height 32
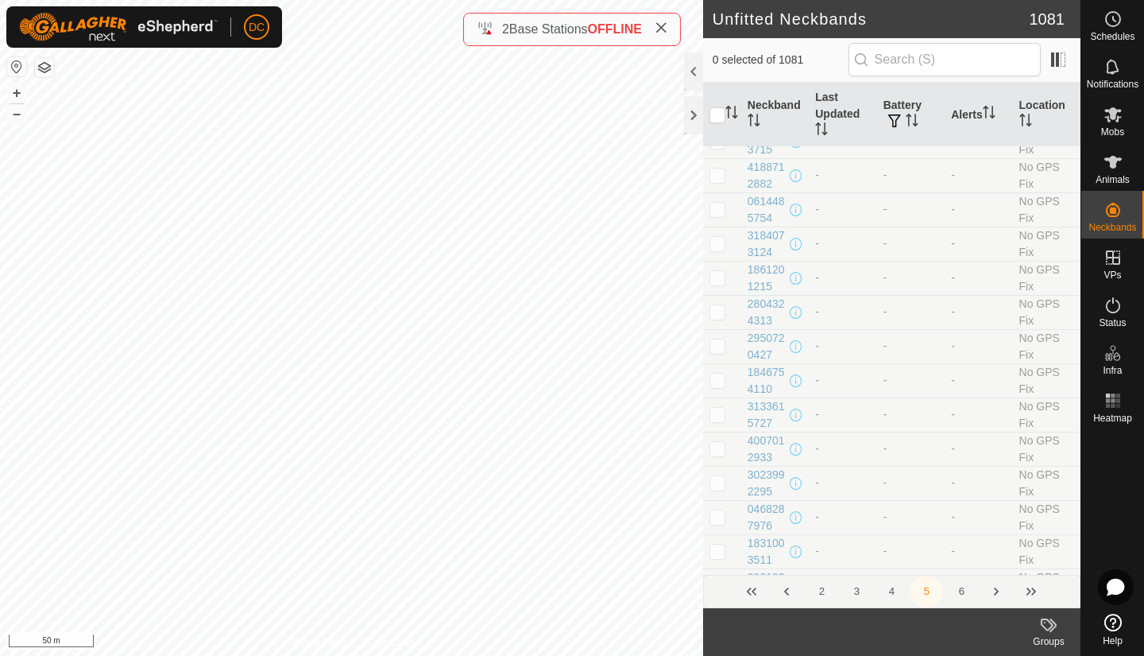
scroll to position [0, 0]
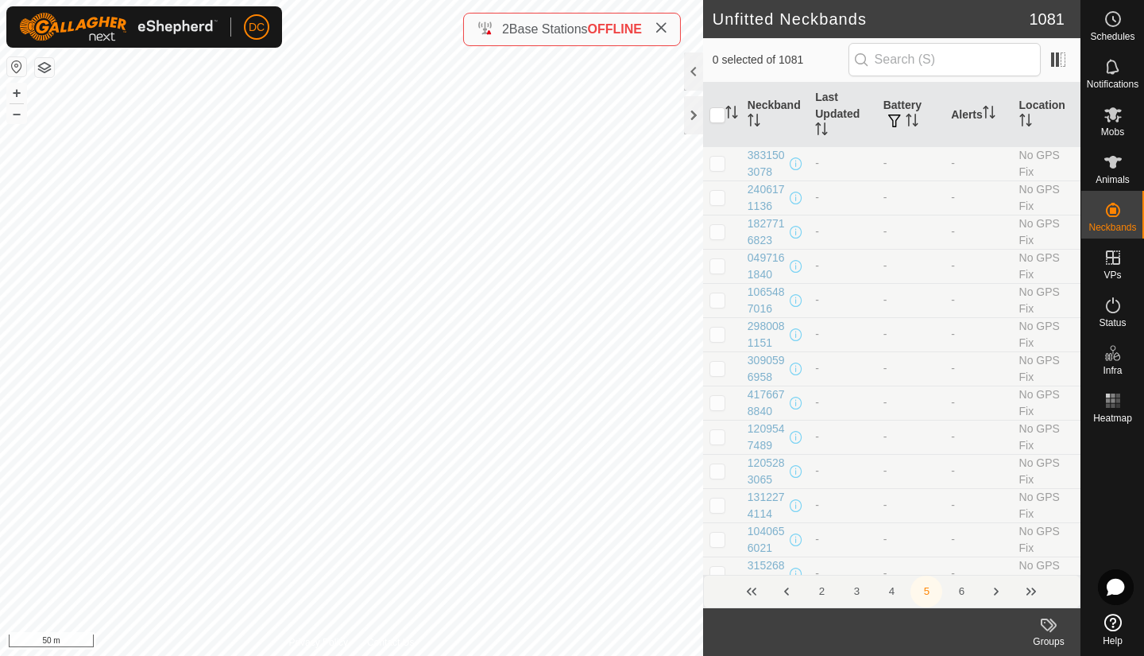
click at [786, 589] on button "Previous Page" at bounding box center [787, 591] width 32 height 32
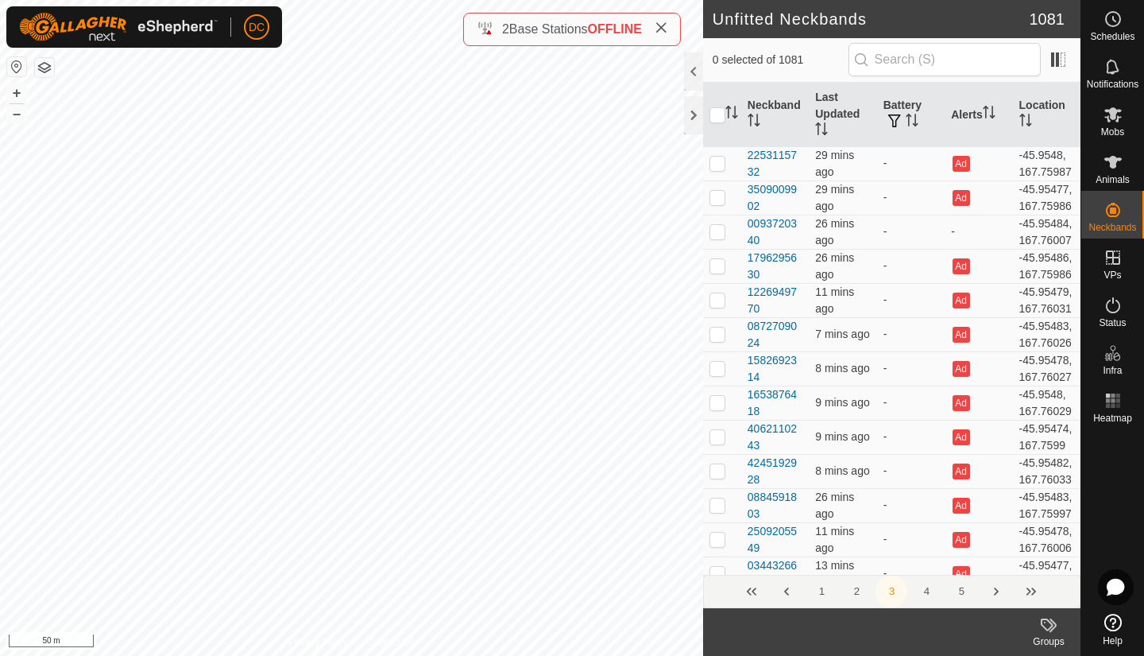
click at [786, 589] on button "Previous Page" at bounding box center [787, 591] width 32 height 32
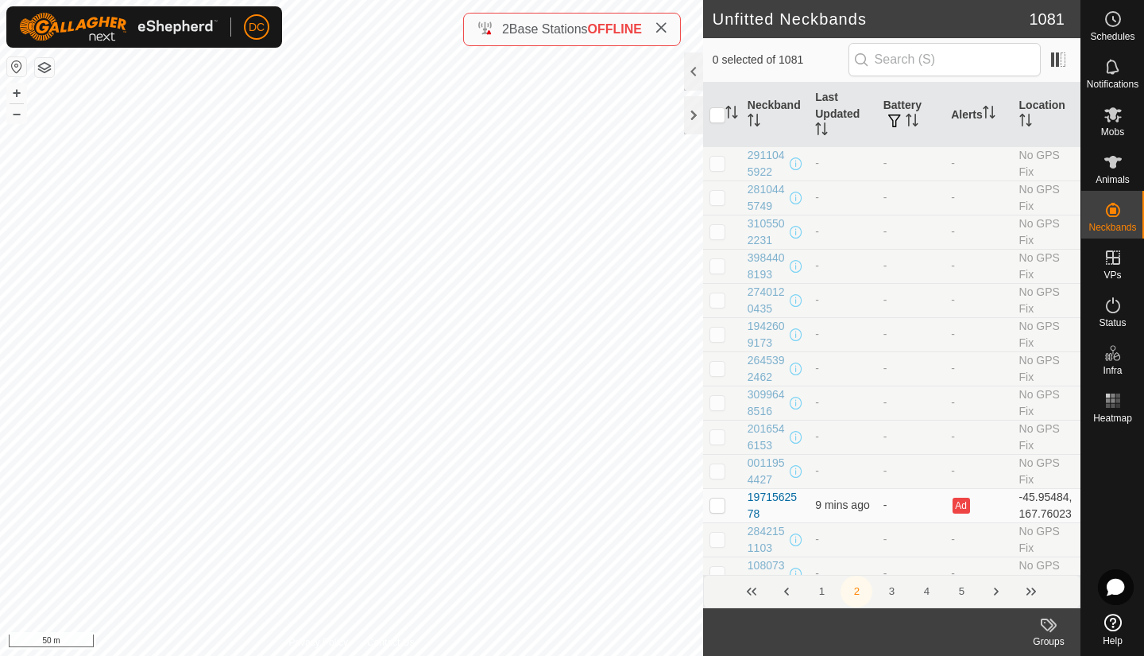
click at [786, 589] on button "Previous Page" at bounding box center [787, 591] width 32 height 32
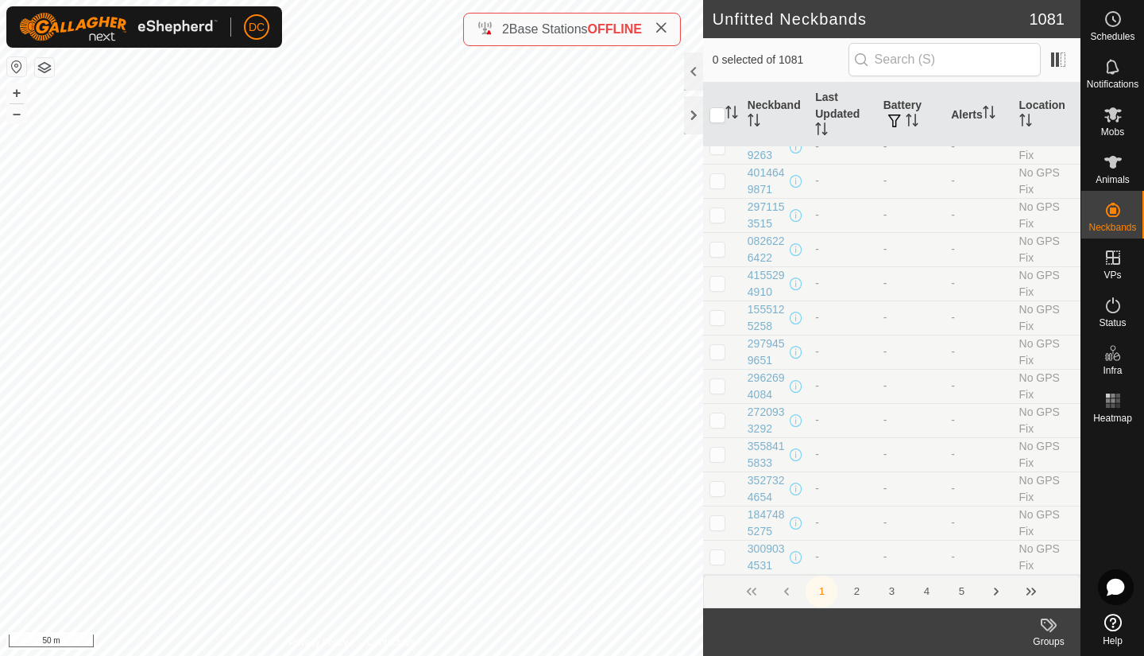
scroll to position [6709, 0]
checkbox input "false"
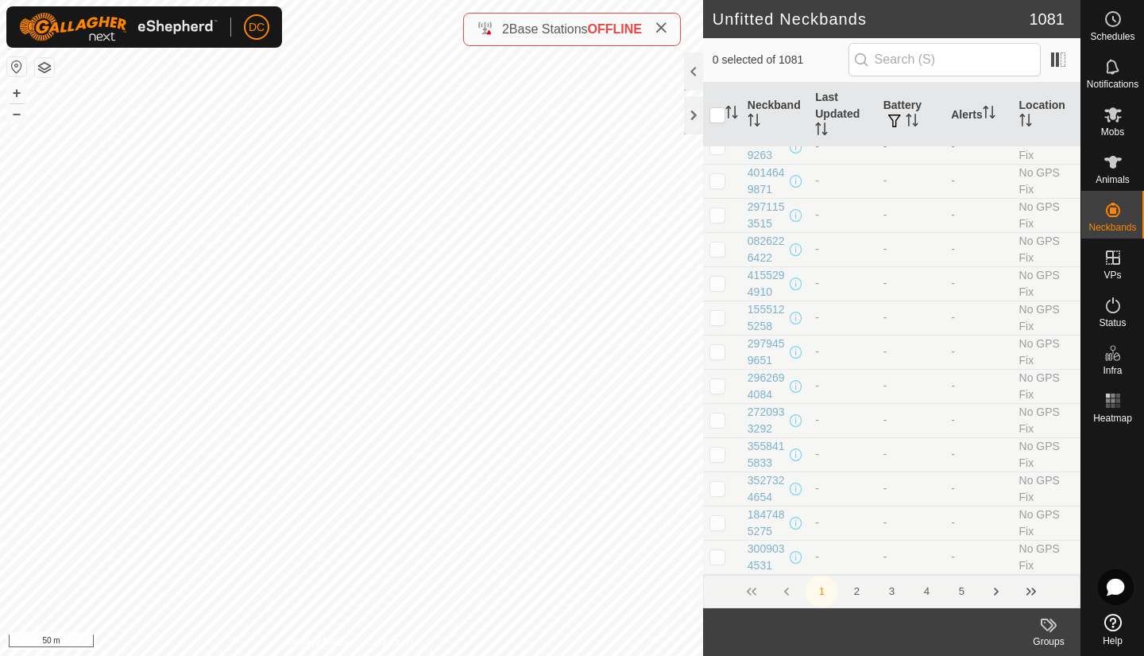
click at [857, 590] on button "2" at bounding box center [857, 591] width 32 height 32
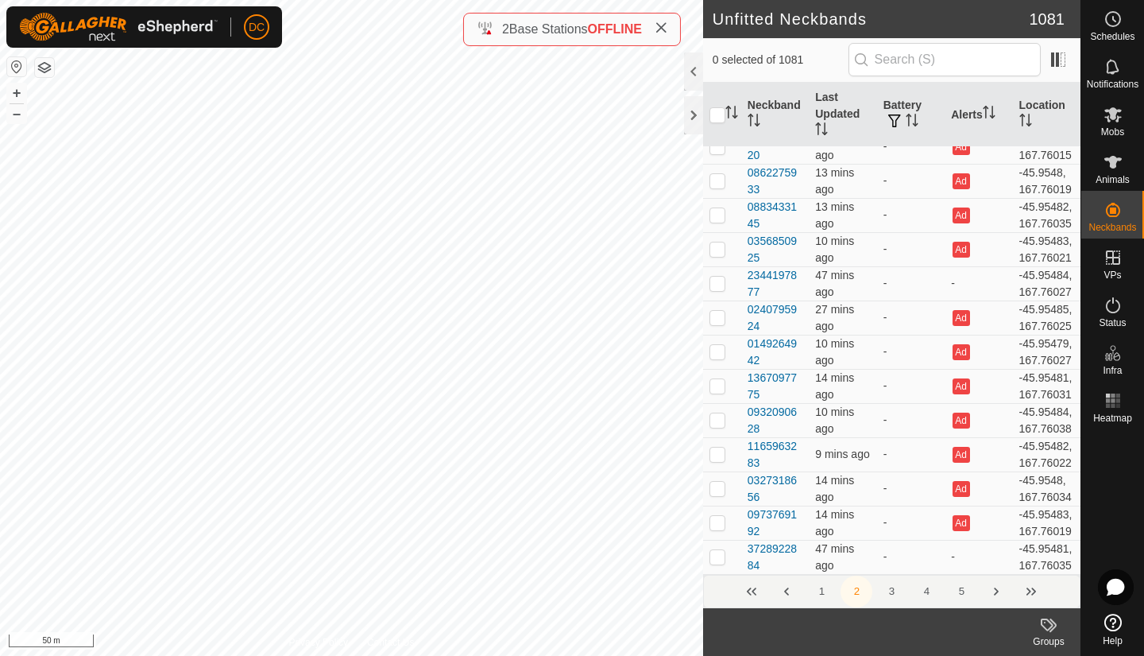
scroll to position [8242, 0]
click at [891, 588] on button "3" at bounding box center [892, 591] width 32 height 32
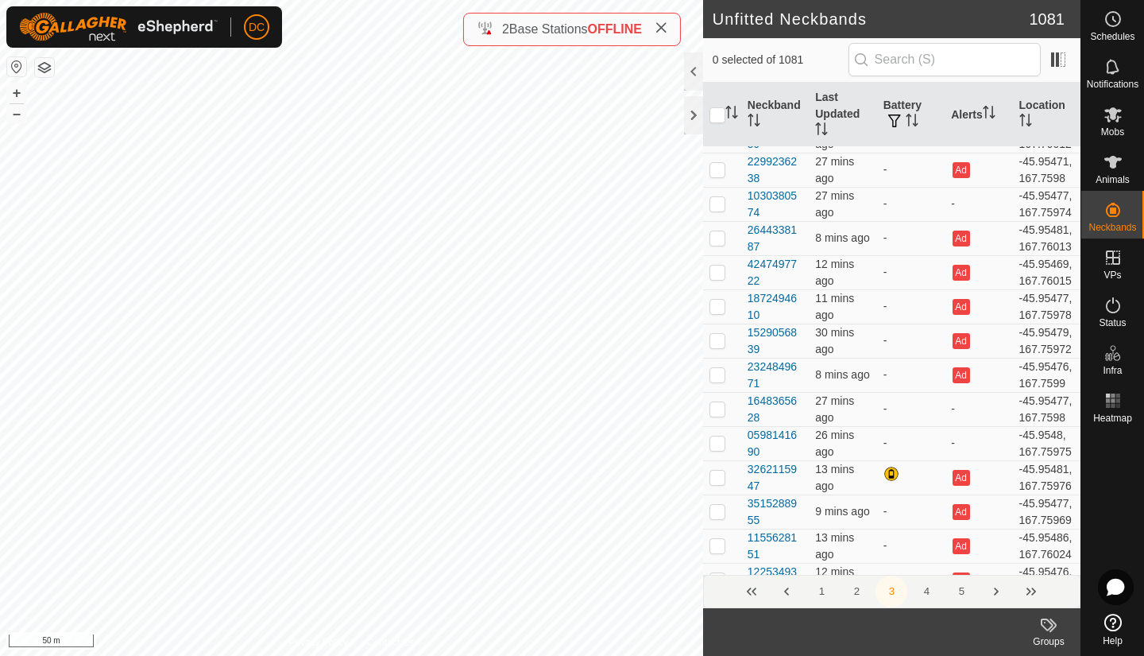
scroll to position [746, 0]
click at [718, 72] on p-checkbox at bounding box center [718, 66] width 16 height 13
click at [714, 72] on p-checkbox at bounding box center [718, 66] width 16 height 13
checkbox input "false"
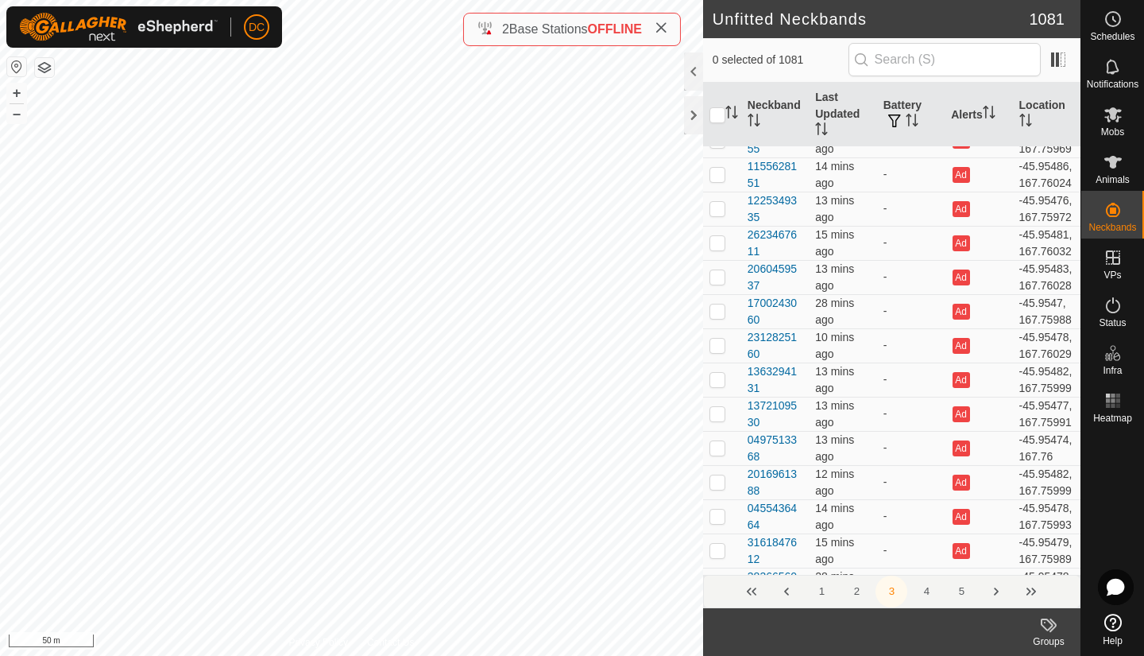
scroll to position [1117, 0]
click at [717, 111] on p-checkbox at bounding box center [718, 105] width 16 height 13
checkbox input "false"
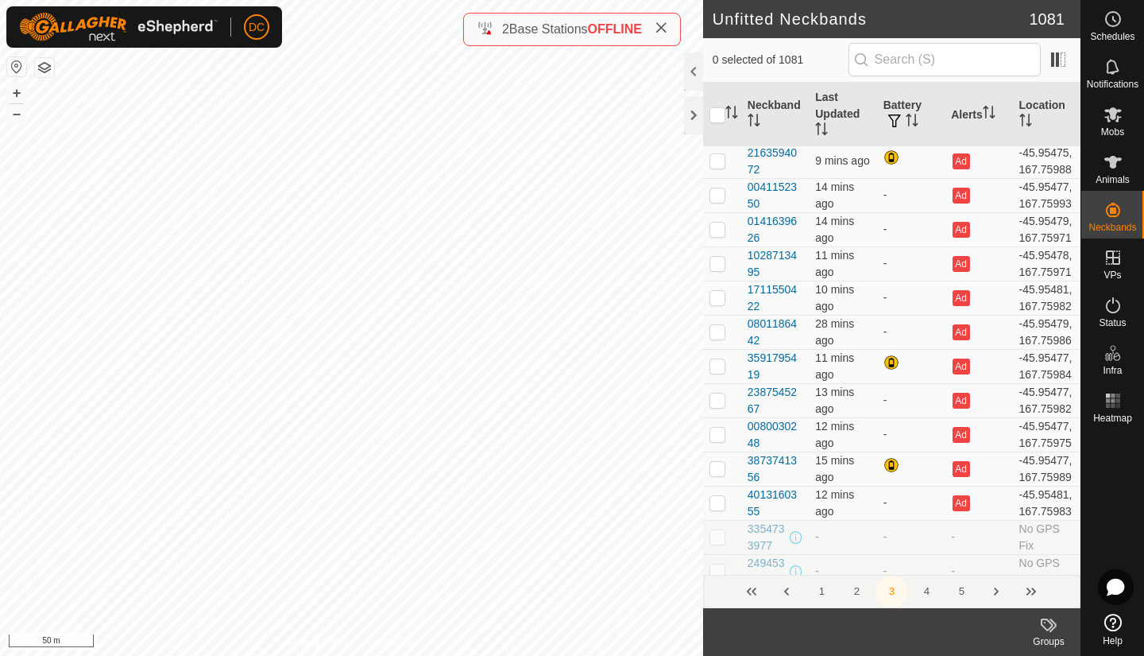
scroll to position [4088, 0]
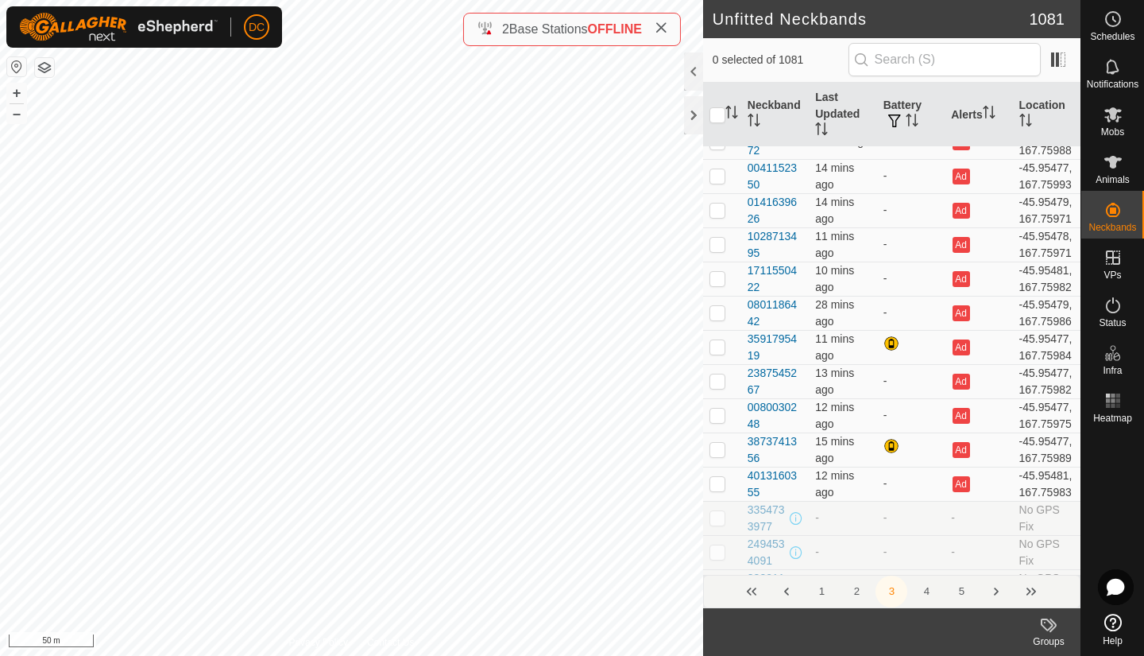
checkbox input "false"
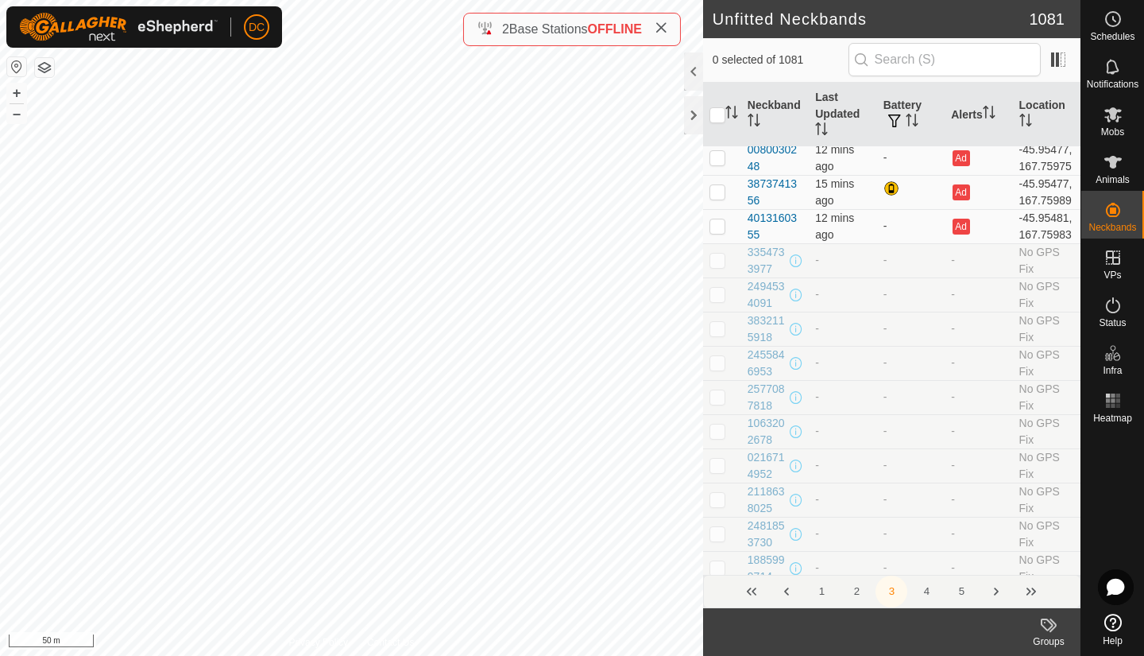
scroll to position [4347, 0]
checkbox input "false"
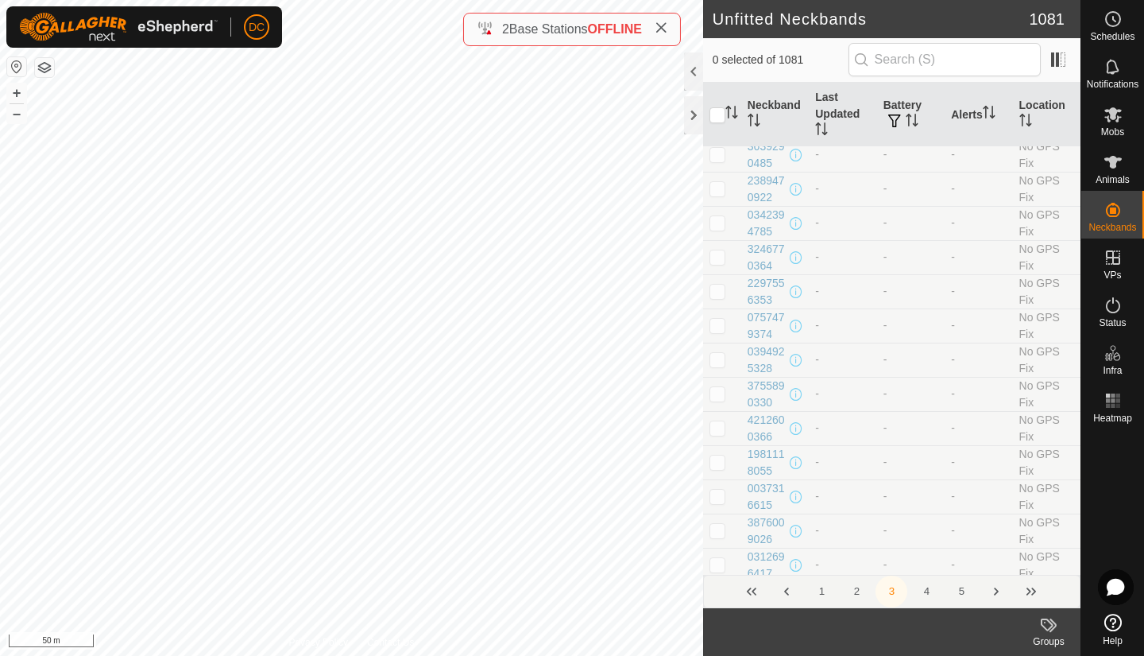
scroll to position [4900, 0]
checkbox input "false"
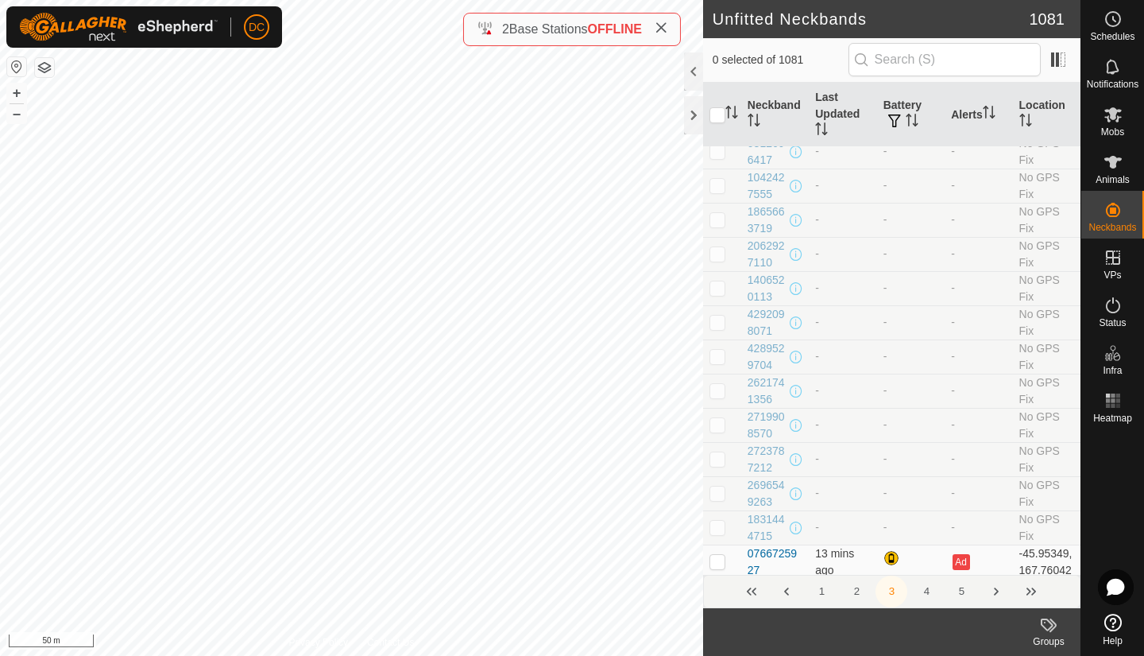
checkbox input "false"
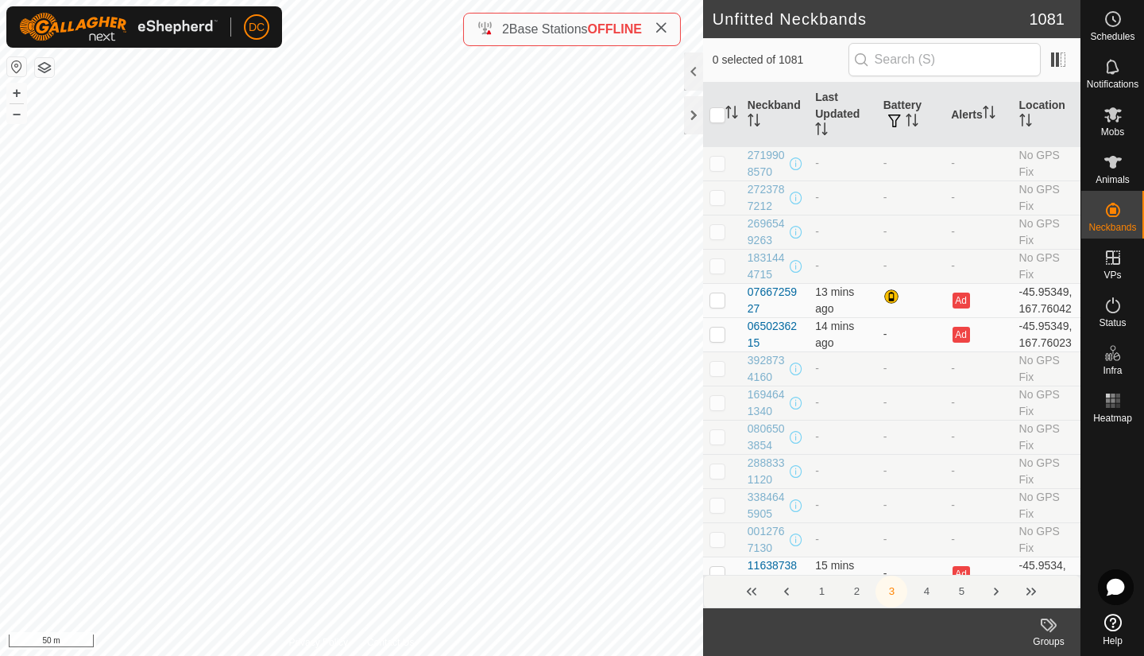
scroll to position [5571, 0]
checkbox input "false"
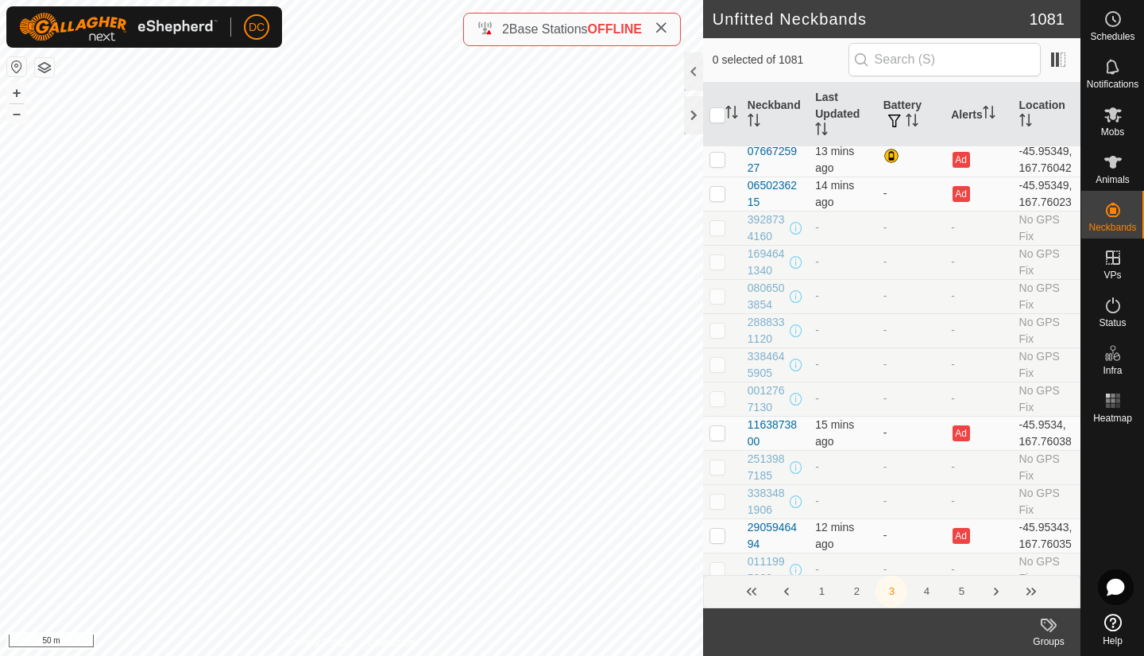
scroll to position [5717, 0]
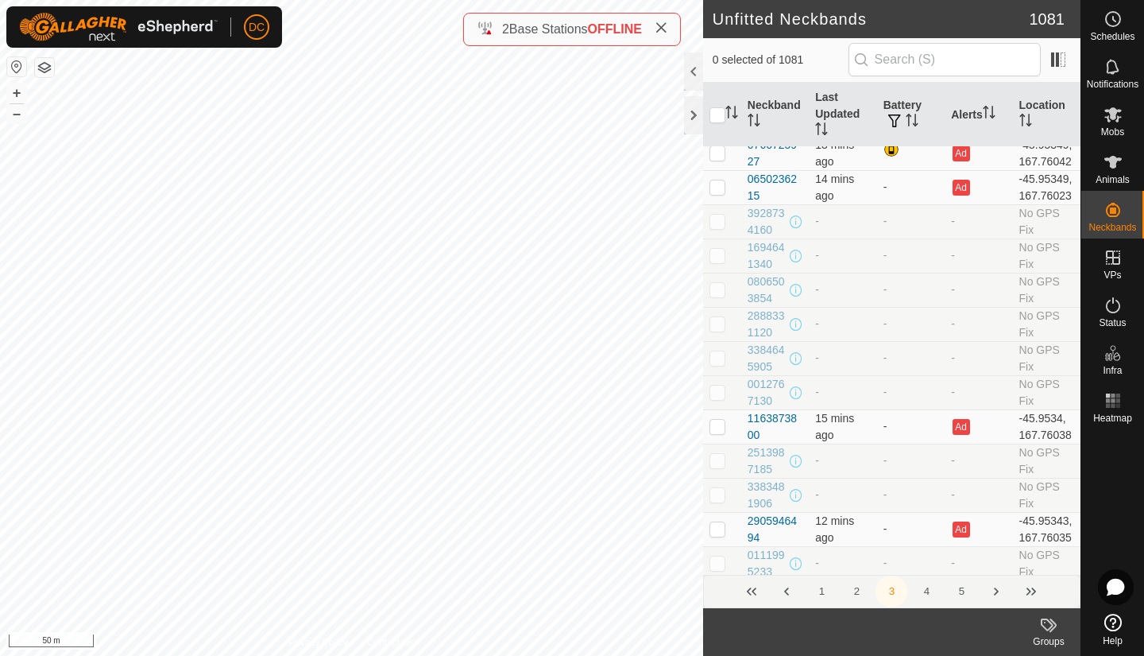
checkbox input "false"
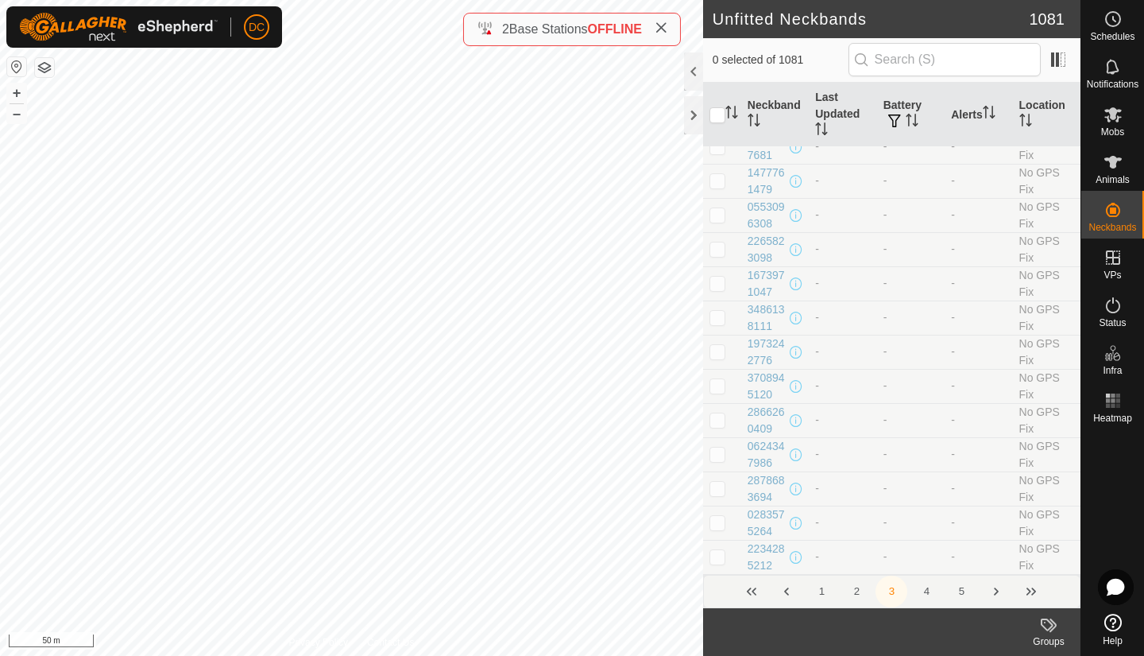
scroll to position [7202, 0]
checkbox input "false"
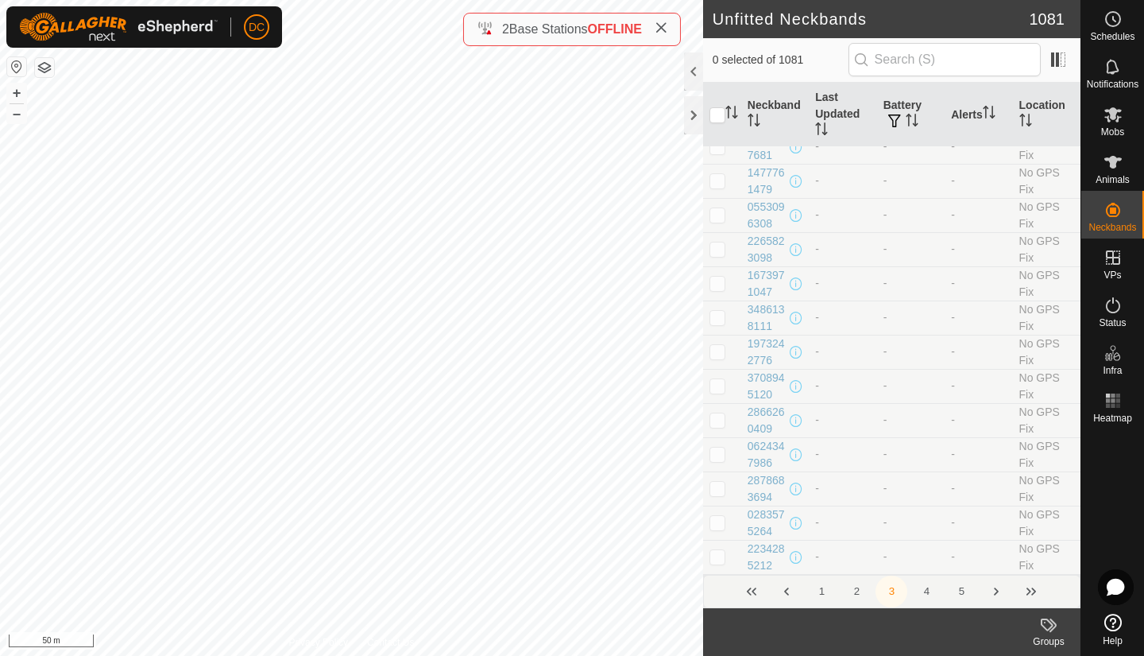
click at [927, 590] on button "4" at bounding box center [927, 591] width 32 height 32
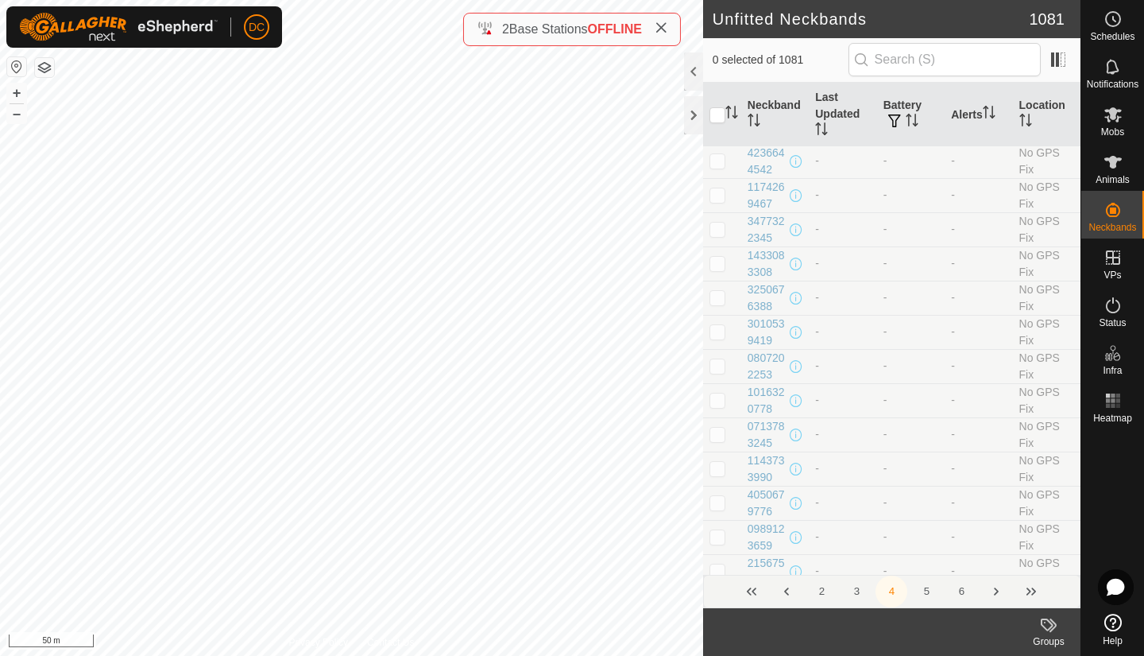
scroll to position [6473, 0]
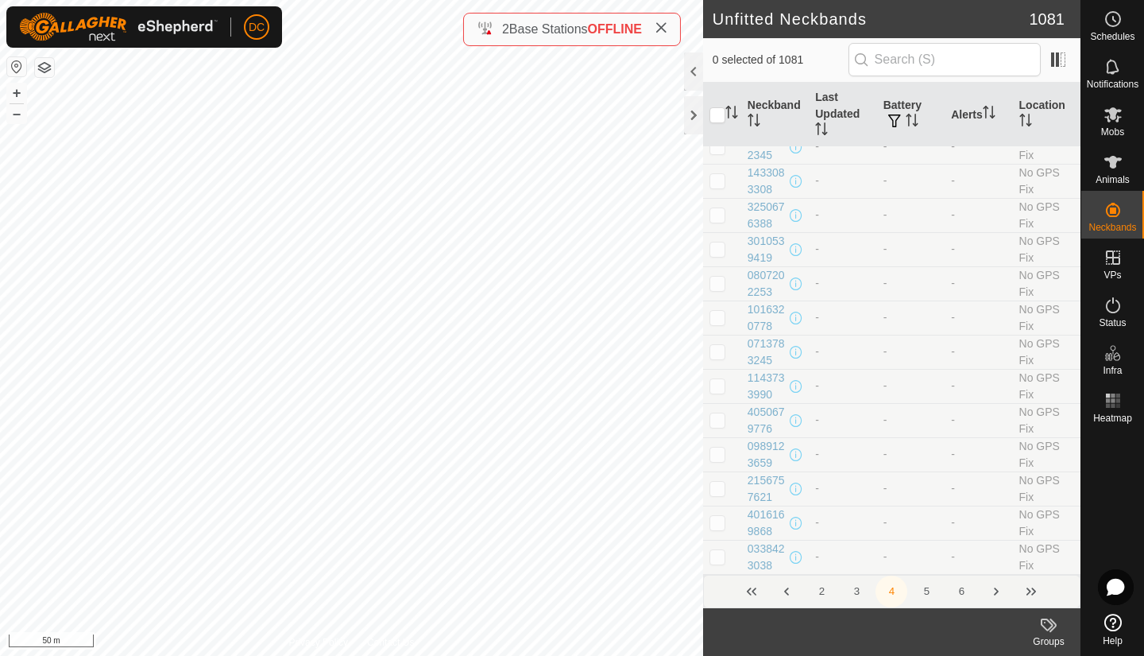
click at [927, 590] on button "5" at bounding box center [927, 591] width 32 height 32
click at [961, 593] on button "6" at bounding box center [962, 591] width 32 height 32
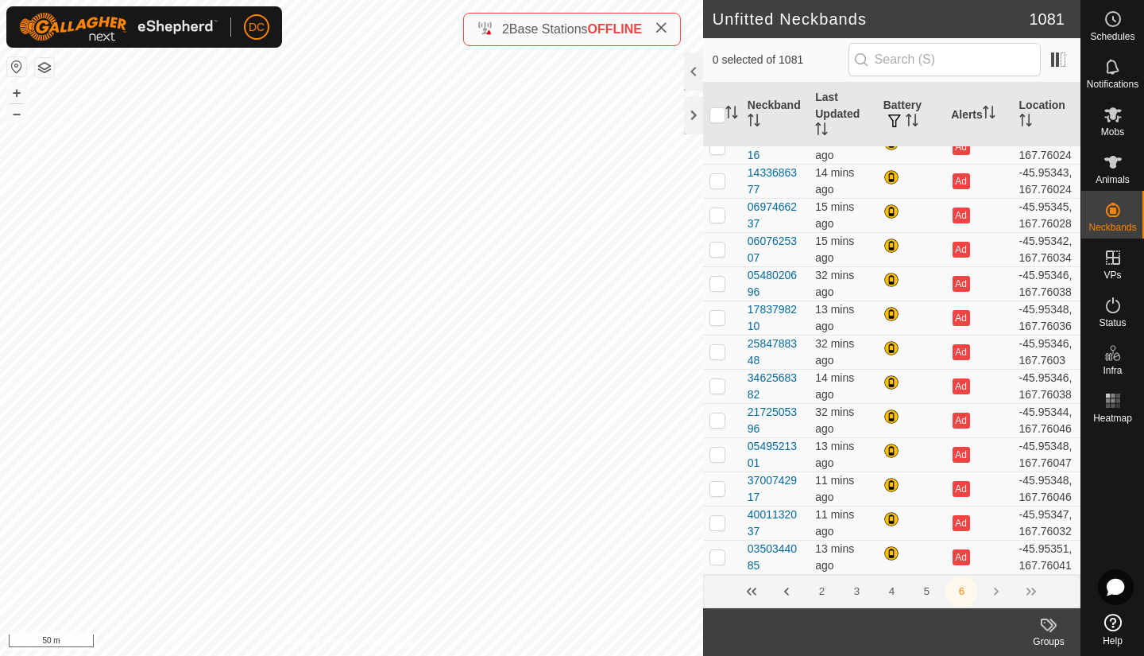
scroll to position [0, 0]
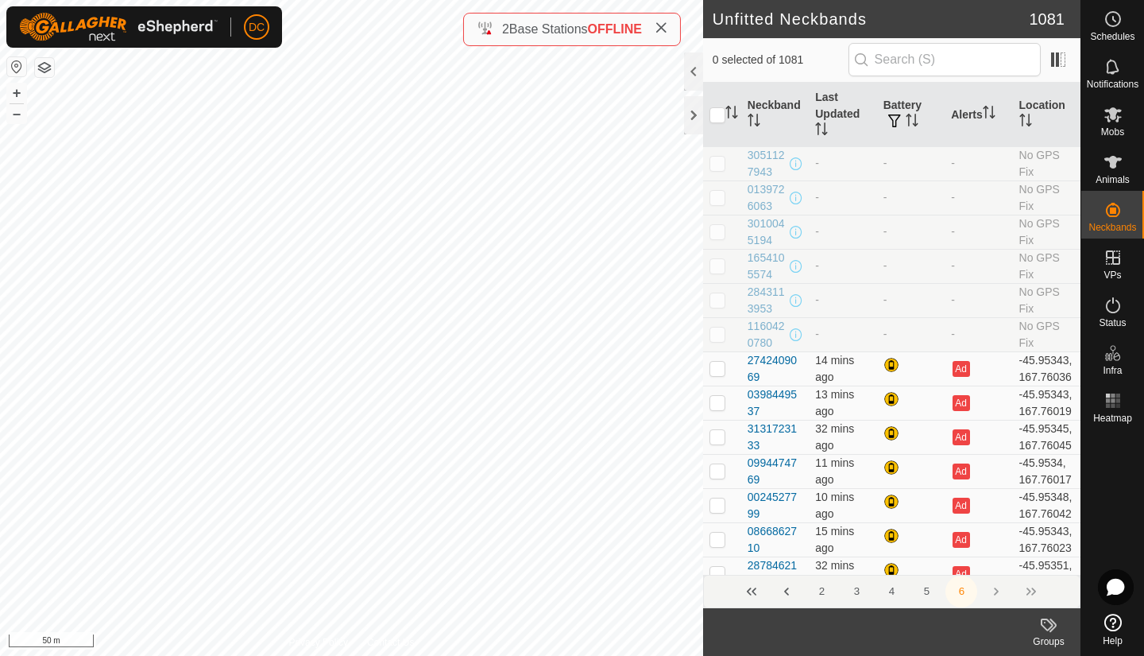
click at [716, 374] on p-checkbox at bounding box center [718, 368] width 16 height 13
checkbox input "false"
